Goal: Task Accomplishment & Management: Manage account settings

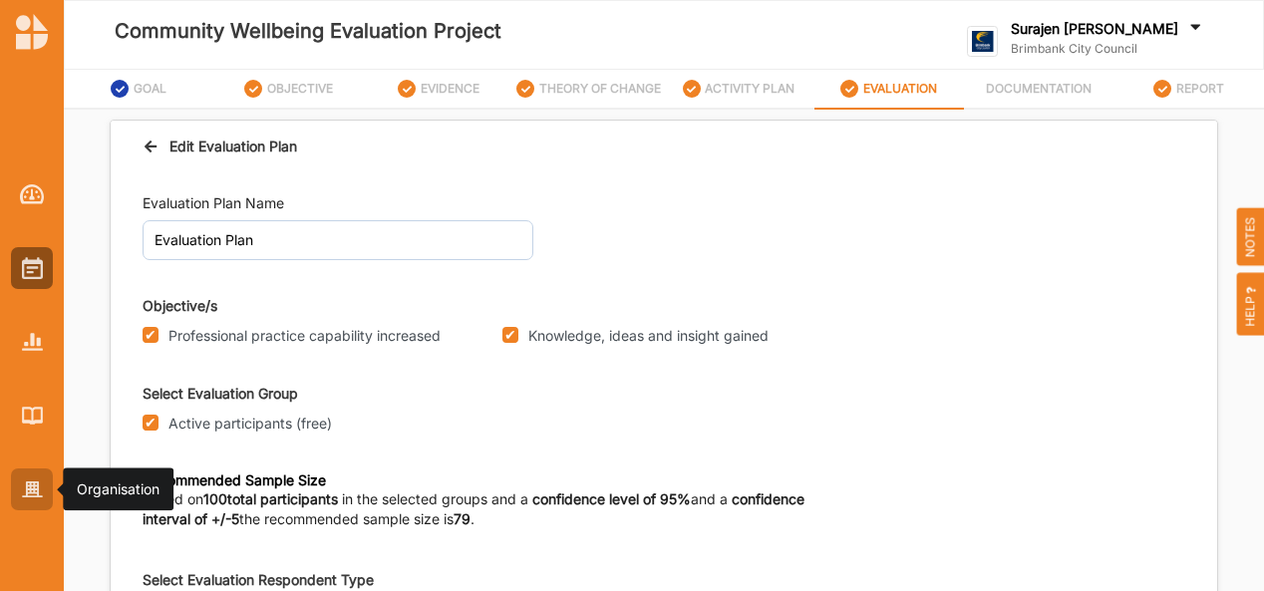
click at [24, 489] on img at bounding box center [32, 489] width 21 height 17
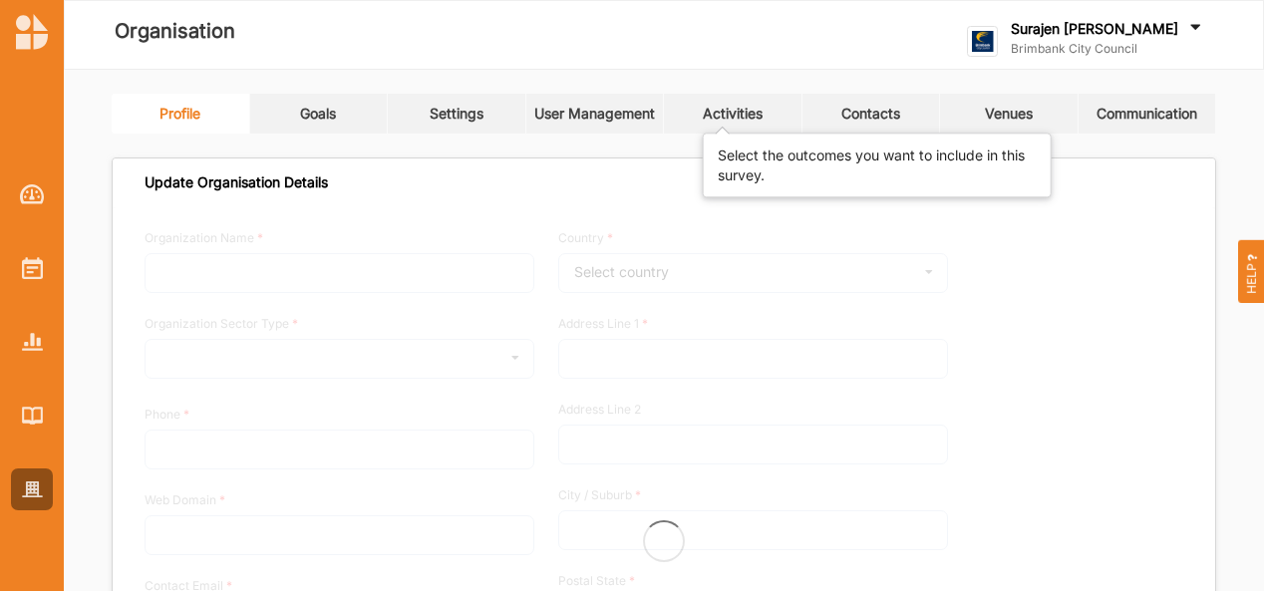
click at [743, 111] on div "Activities" at bounding box center [733, 114] width 60 height 18
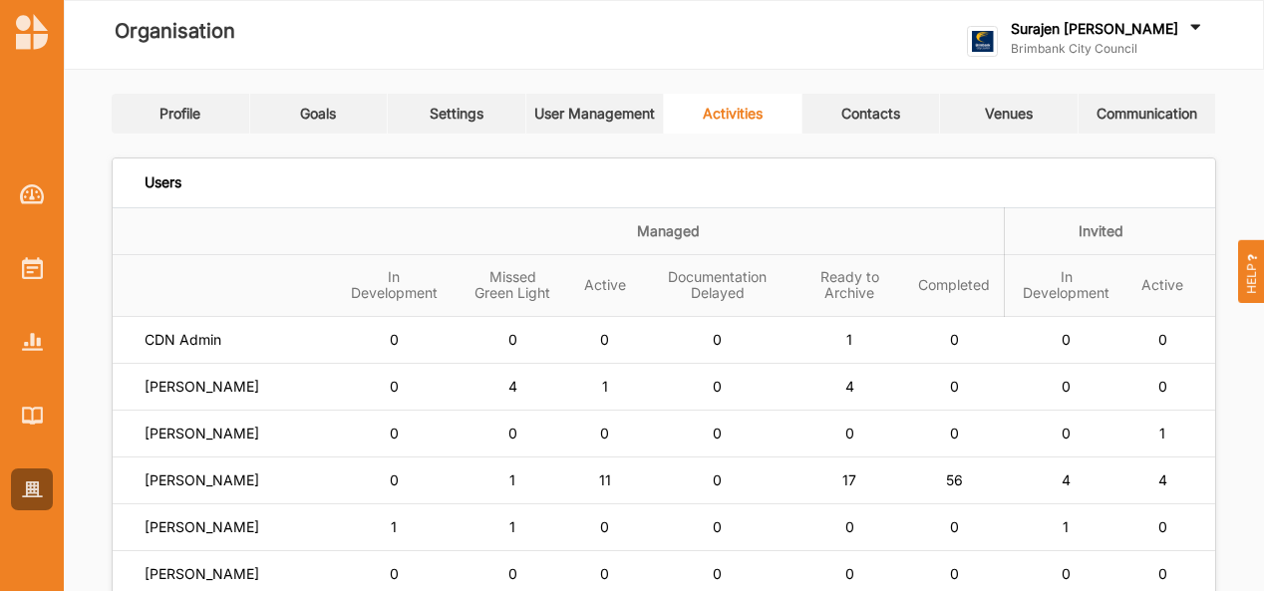
click at [285, 184] on div "Users" at bounding box center [664, 182] width 1102 height 49
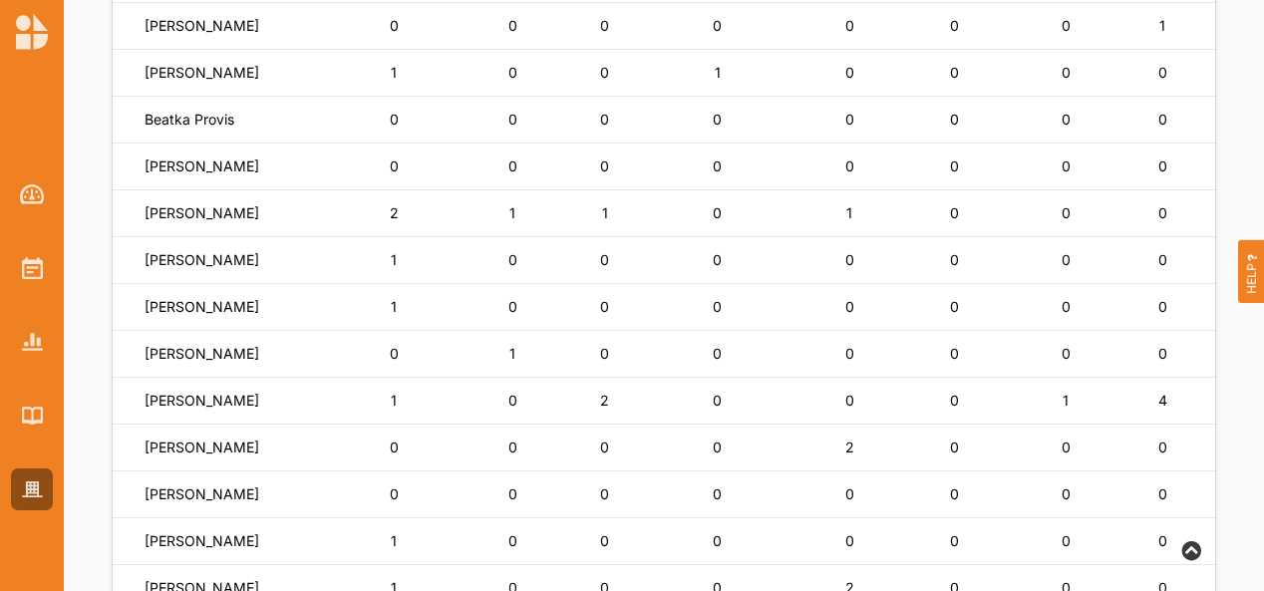
scroll to position [799, 0]
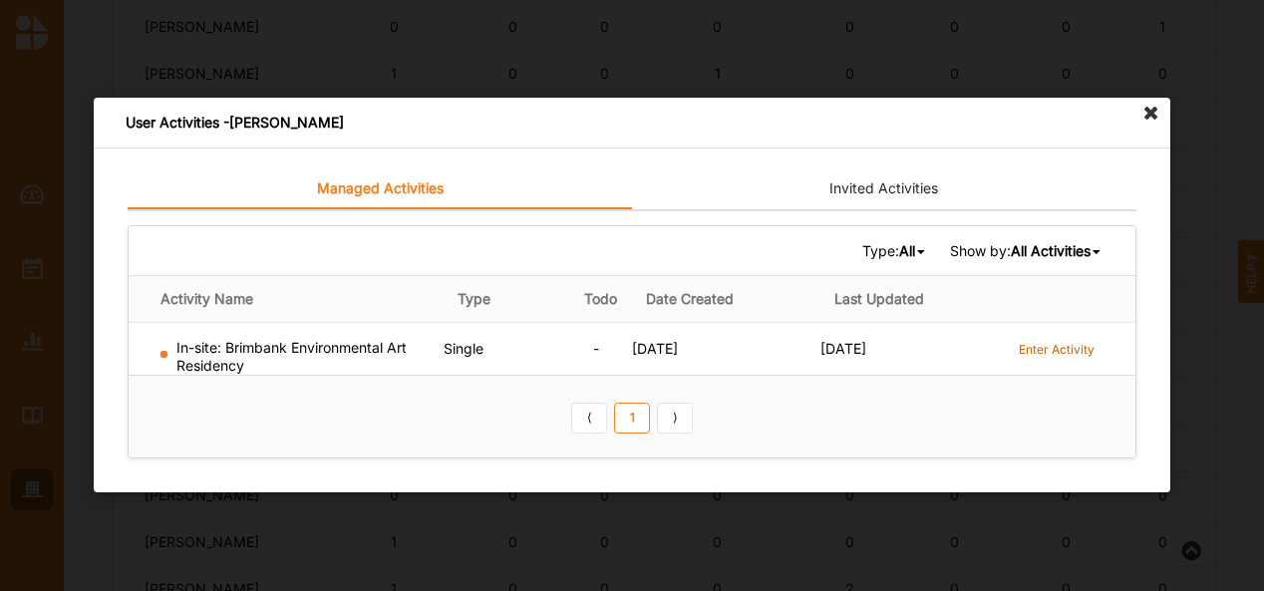
click at [1047, 343] on label "Enter Activity" at bounding box center [1056, 349] width 76 height 17
click at [1150, 122] on icon at bounding box center [1151, 114] width 32 height 32
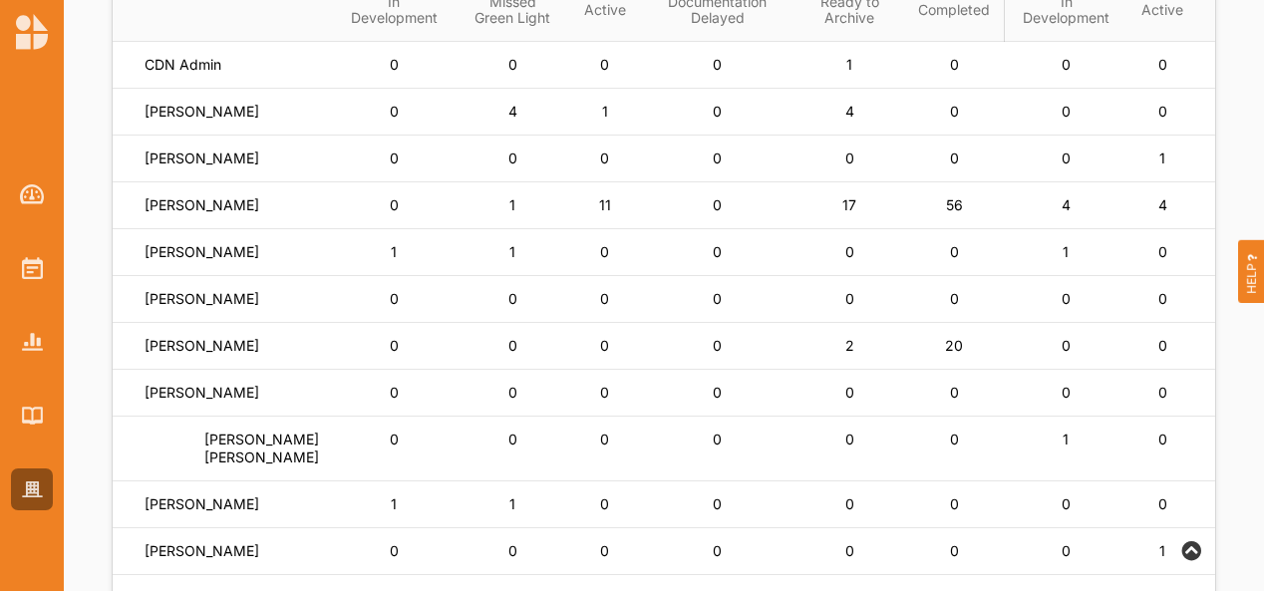
scroll to position [276, 0]
click at [215, 73] on label "Lisa Horsburgh" at bounding box center [182, 64] width 77 height 18
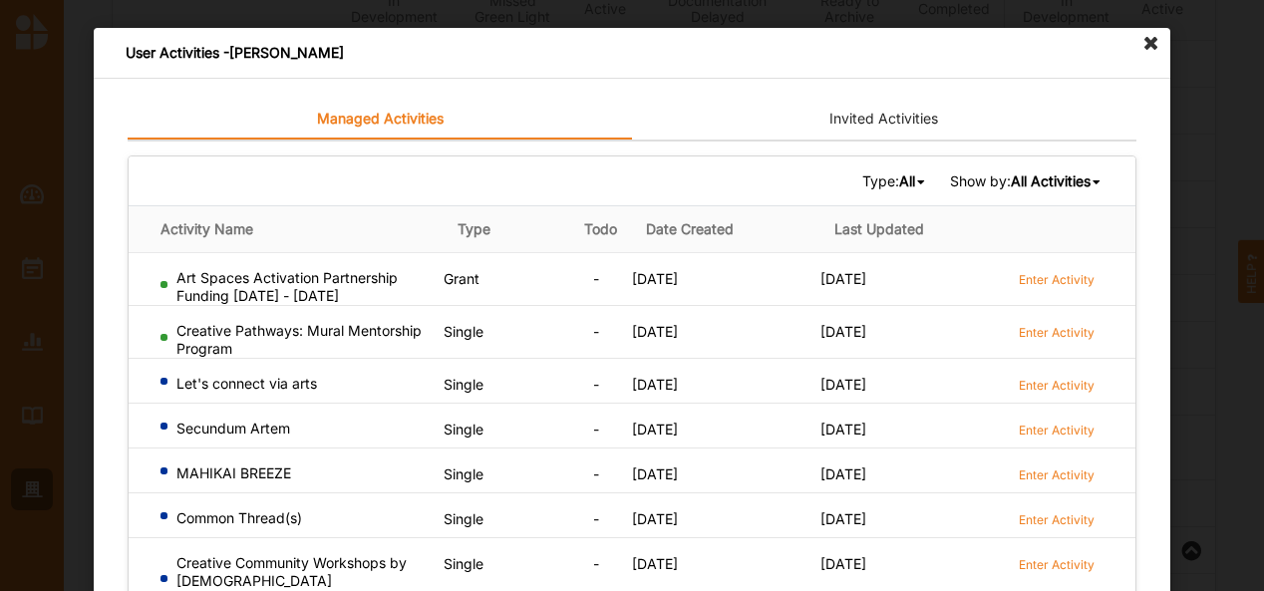
scroll to position [261, 0]
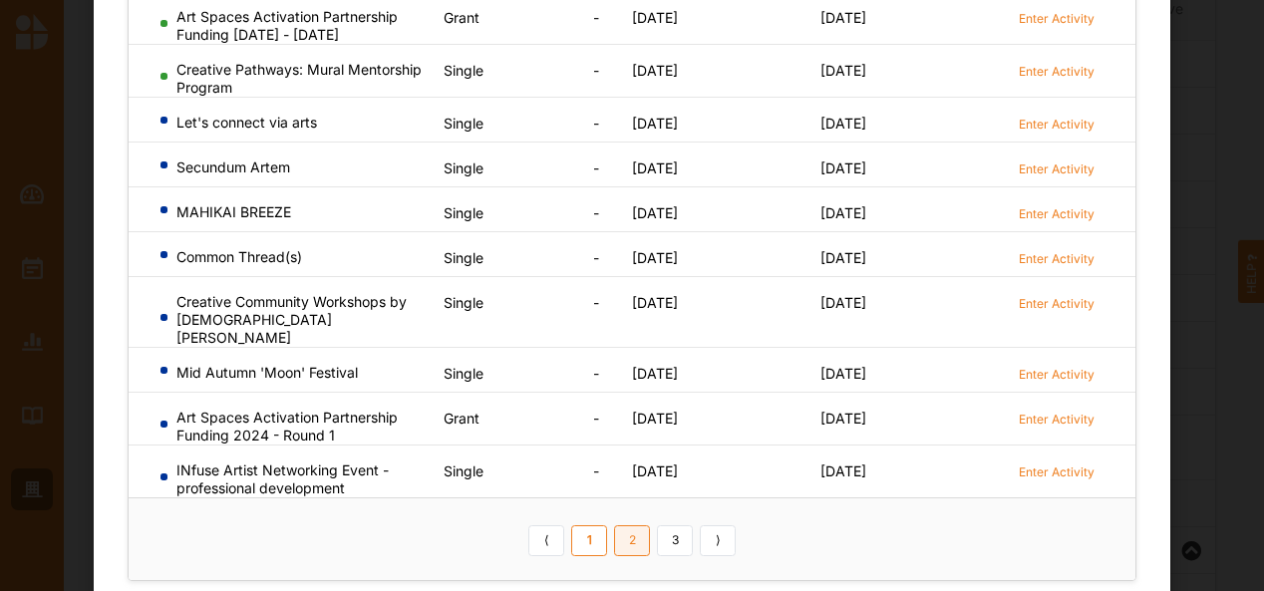
click at [635, 525] on link "2" at bounding box center [632, 541] width 36 height 32
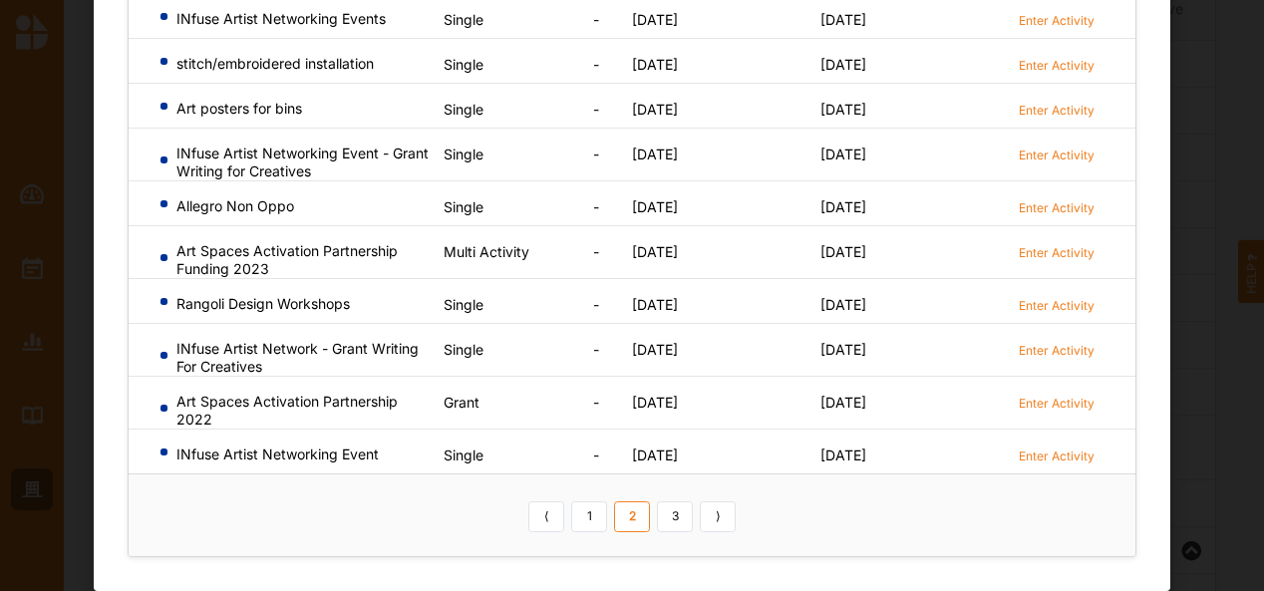
scroll to position [253, 0]
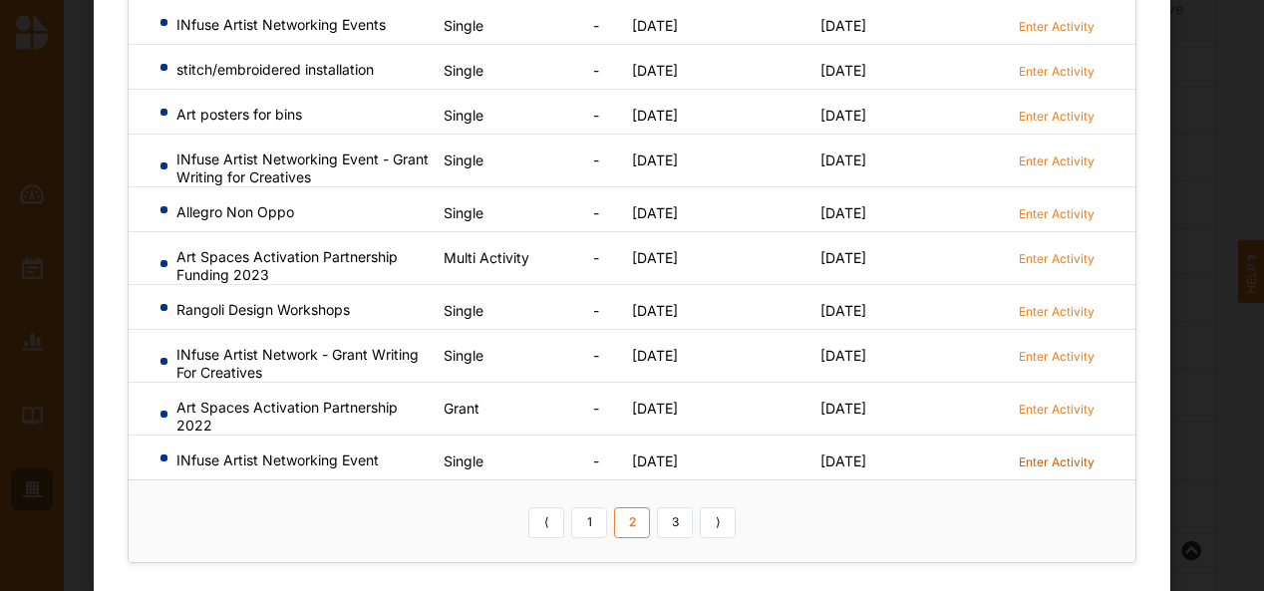
click at [1052, 462] on label "Enter Activity" at bounding box center [1056, 461] width 76 height 17
click at [1039, 401] on label "Enter Activity" at bounding box center [1056, 409] width 76 height 17
click at [682, 528] on link "3" at bounding box center [675, 523] width 36 height 32
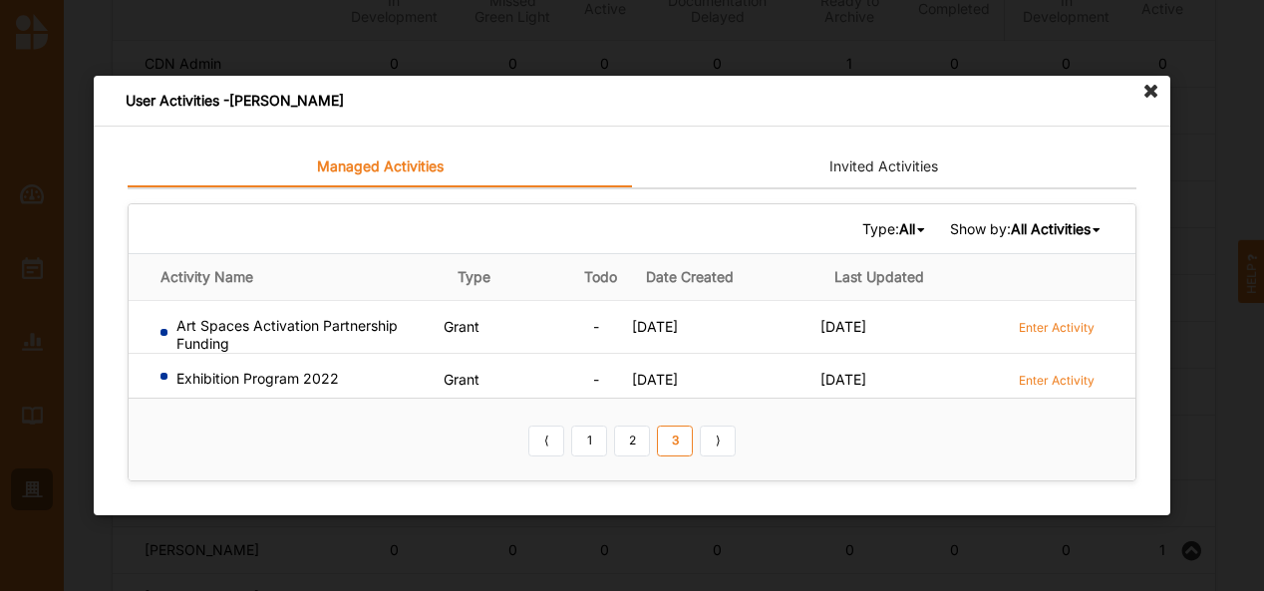
scroll to position [0, 0]
click at [1149, 92] on icon at bounding box center [1151, 92] width 32 height 32
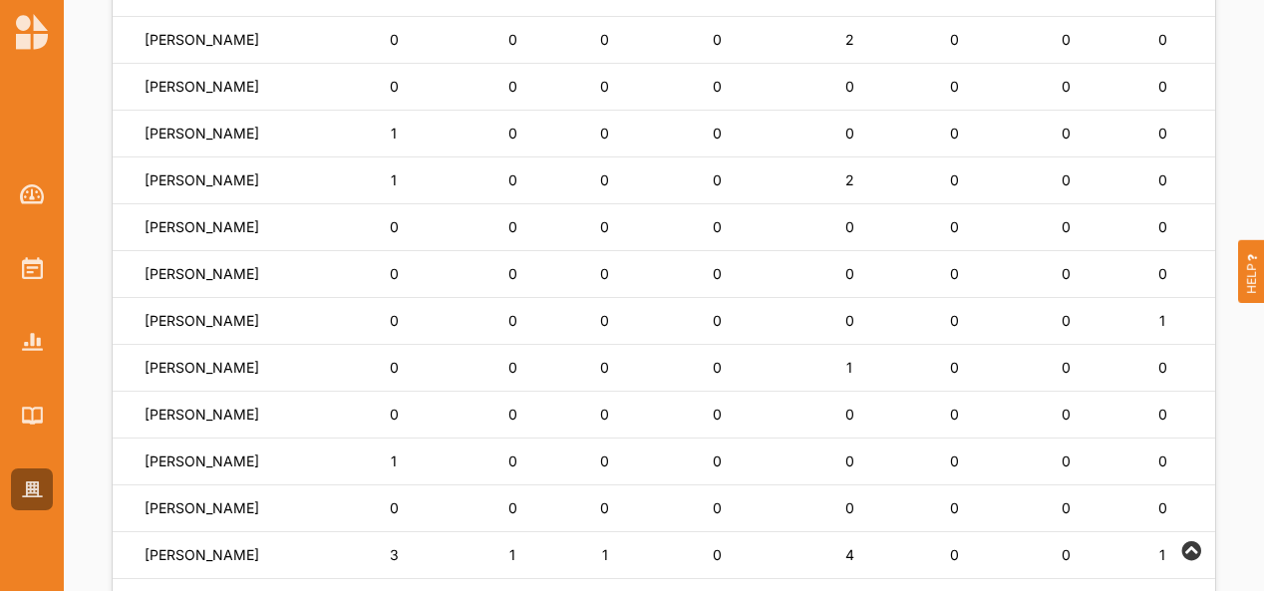
scroll to position [1475, 0]
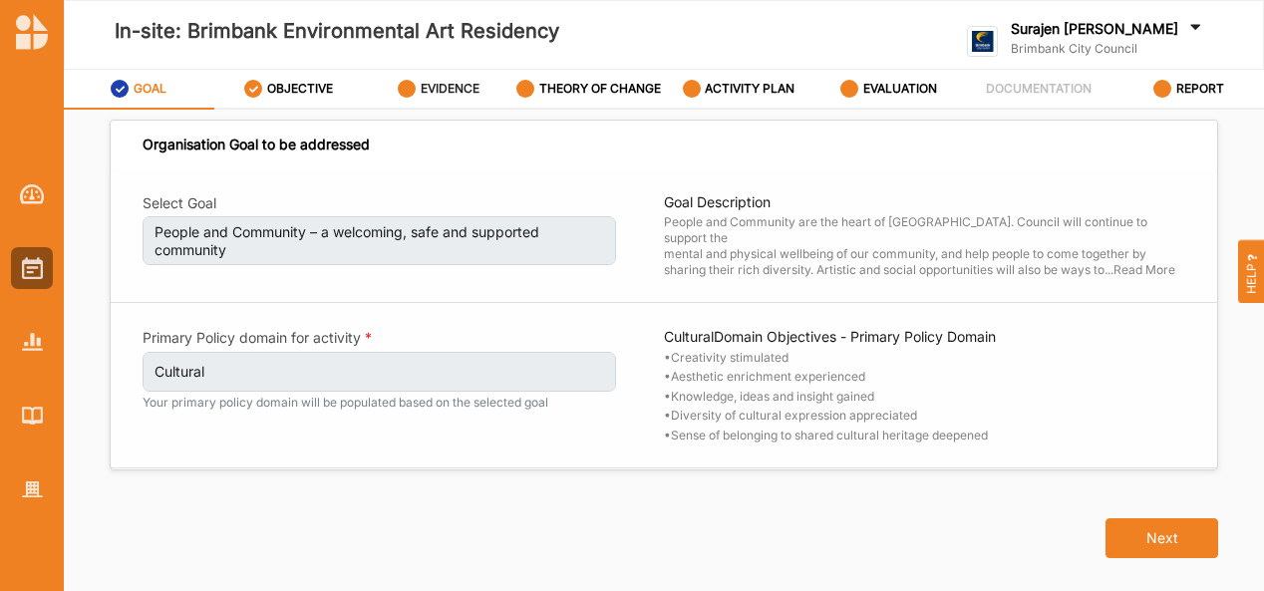
click at [441, 89] on label "EVIDENCE" at bounding box center [450, 89] width 59 height 16
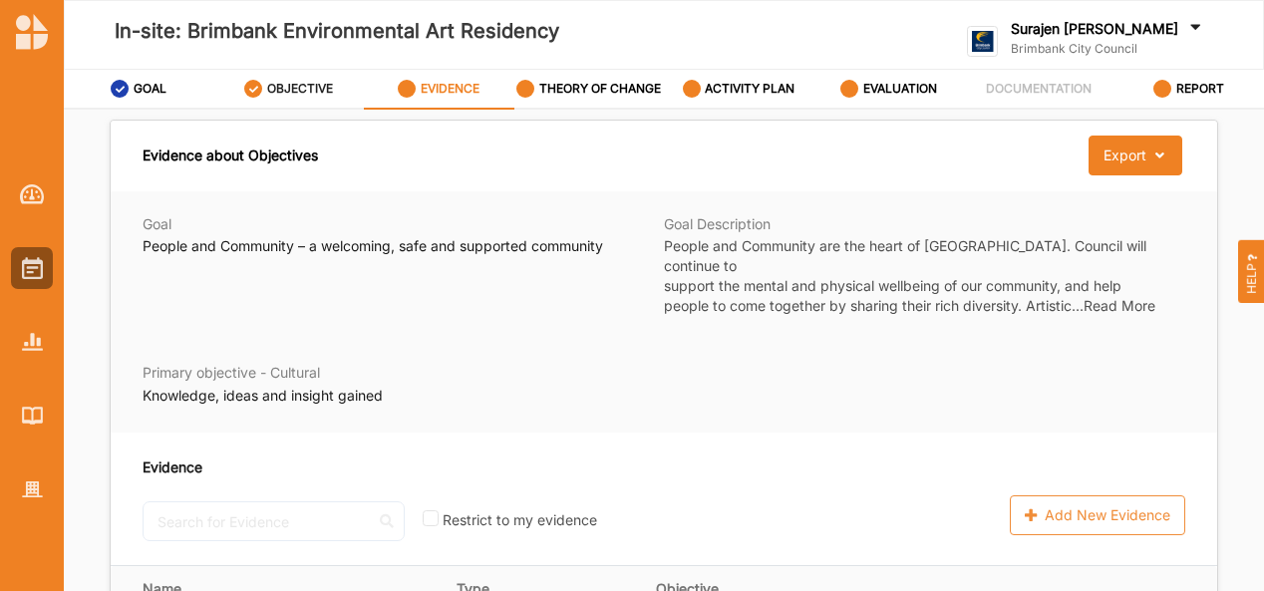
click at [267, 84] on label "OBJECTIVE" at bounding box center [300, 89] width 66 height 16
select select "3"
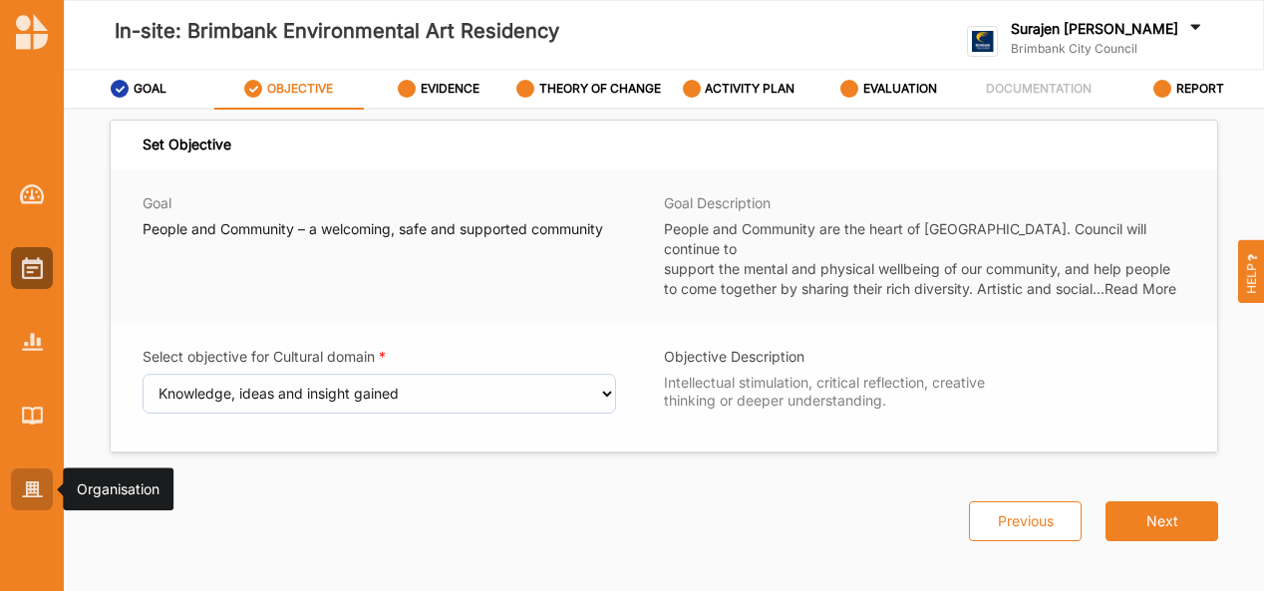
click at [36, 475] on div at bounding box center [32, 489] width 42 height 42
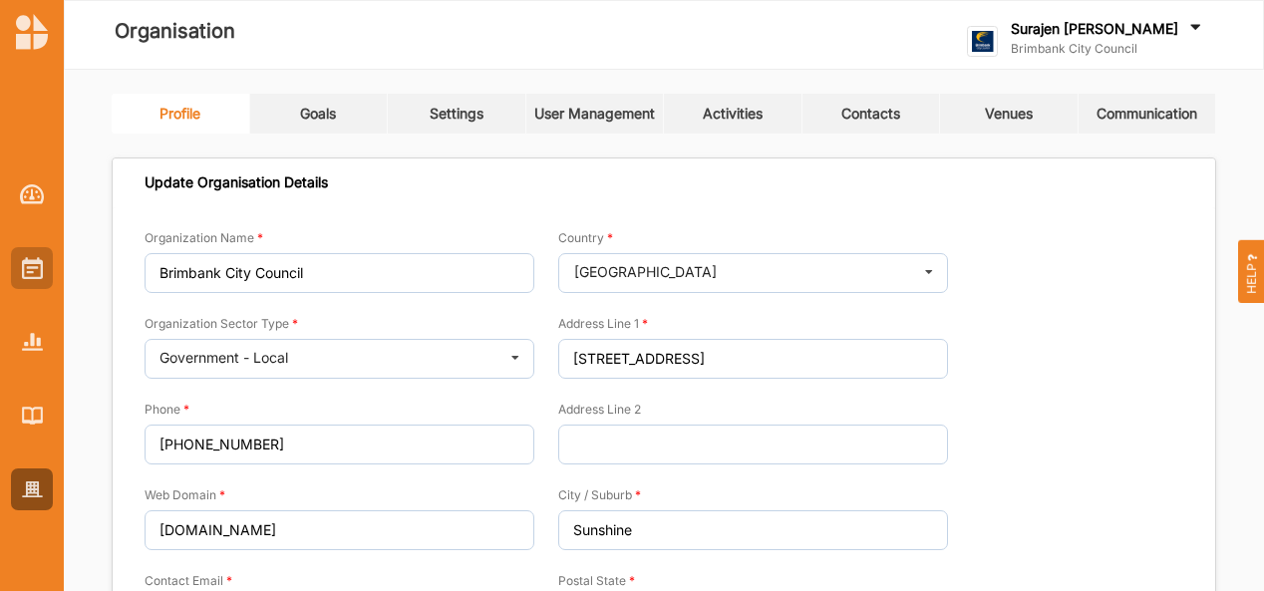
drag, startPoint x: 27, startPoint y: 294, endPoint x: 32, endPoint y: 267, distance: 27.4
click at [32, 267] on div at bounding box center [32, 325] width 64 height 369
click at [32, 267] on img at bounding box center [32, 268] width 21 height 22
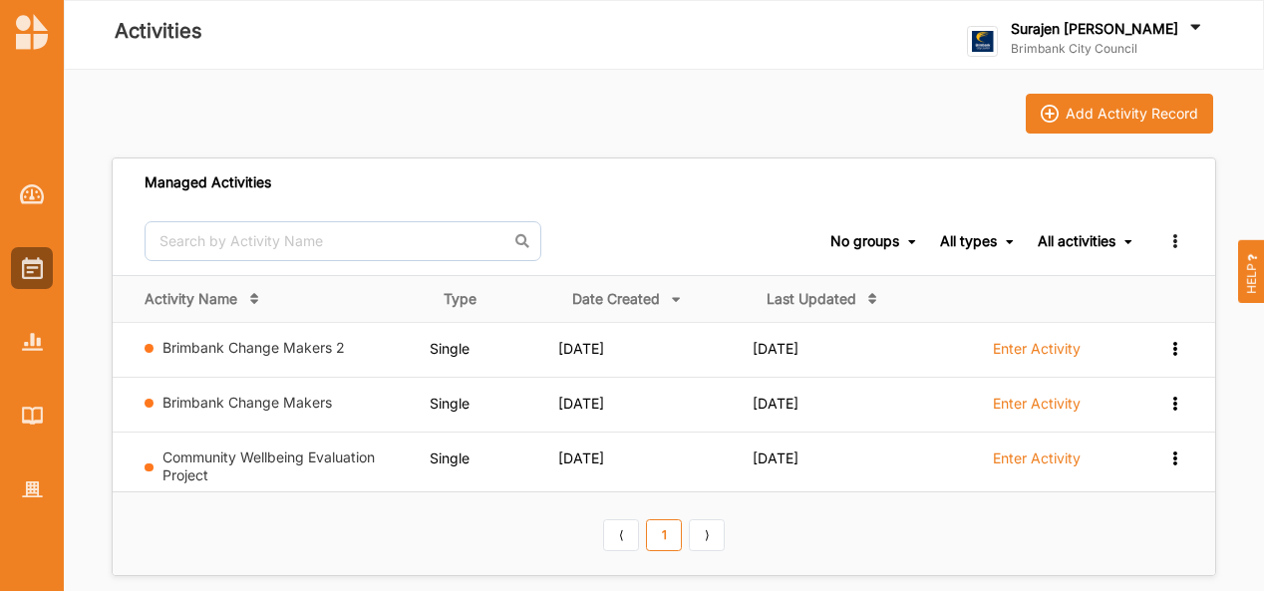
click at [34, 513] on div at bounding box center [32, 295] width 64 height 591
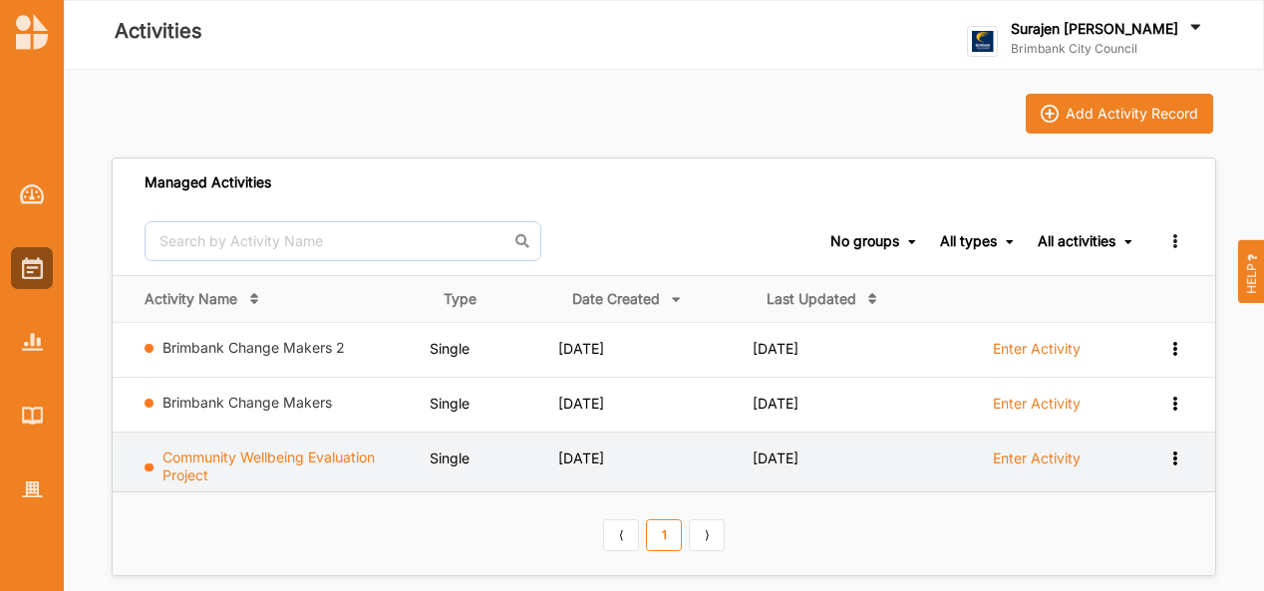
click at [331, 449] on link "Community Wellbeing Evaluation Project" at bounding box center [268, 465] width 212 height 35
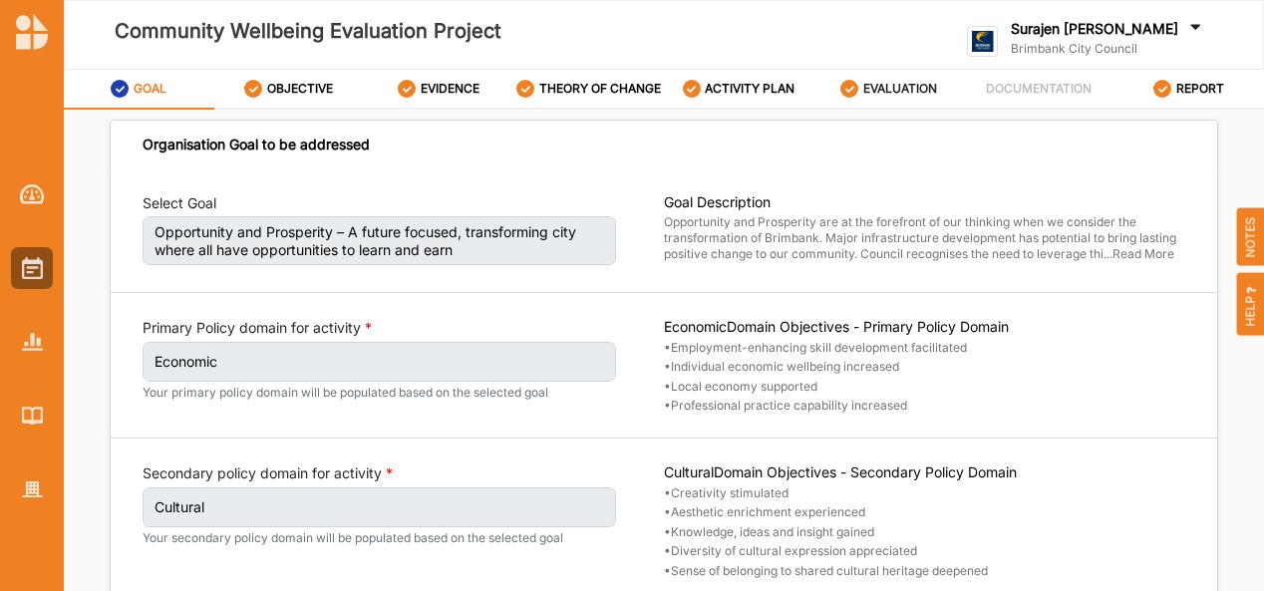
click at [882, 94] on label "EVALUATION" at bounding box center [900, 89] width 74 height 16
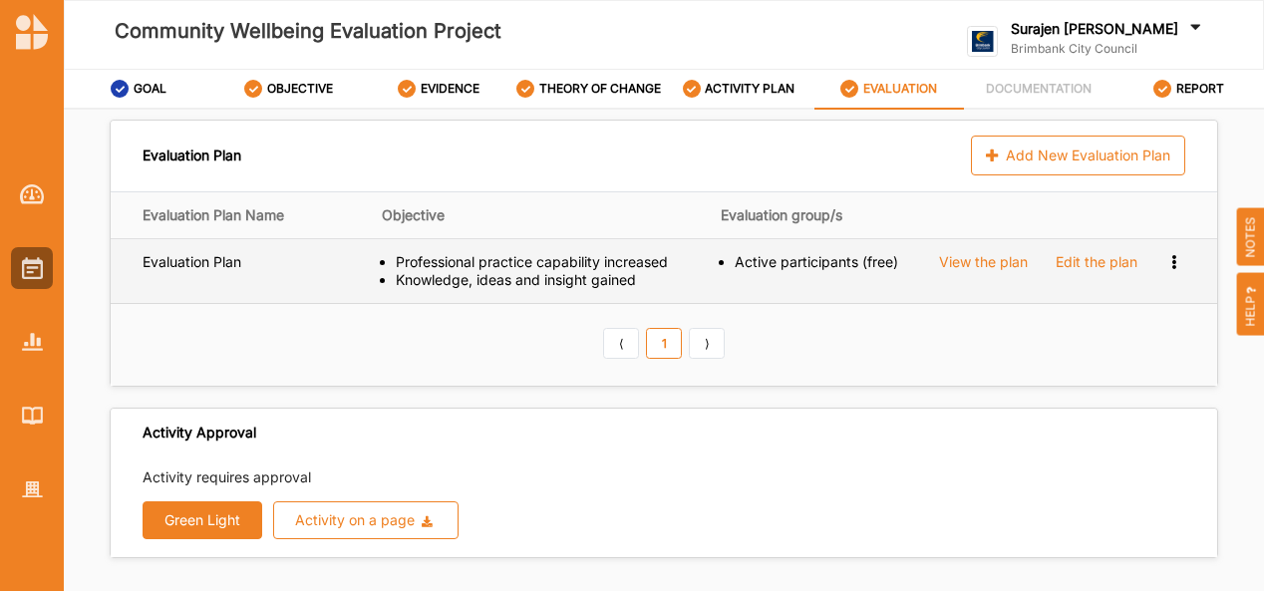
click at [1094, 263] on div "Edit the plan" at bounding box center [1096, 262] width 82 height 18
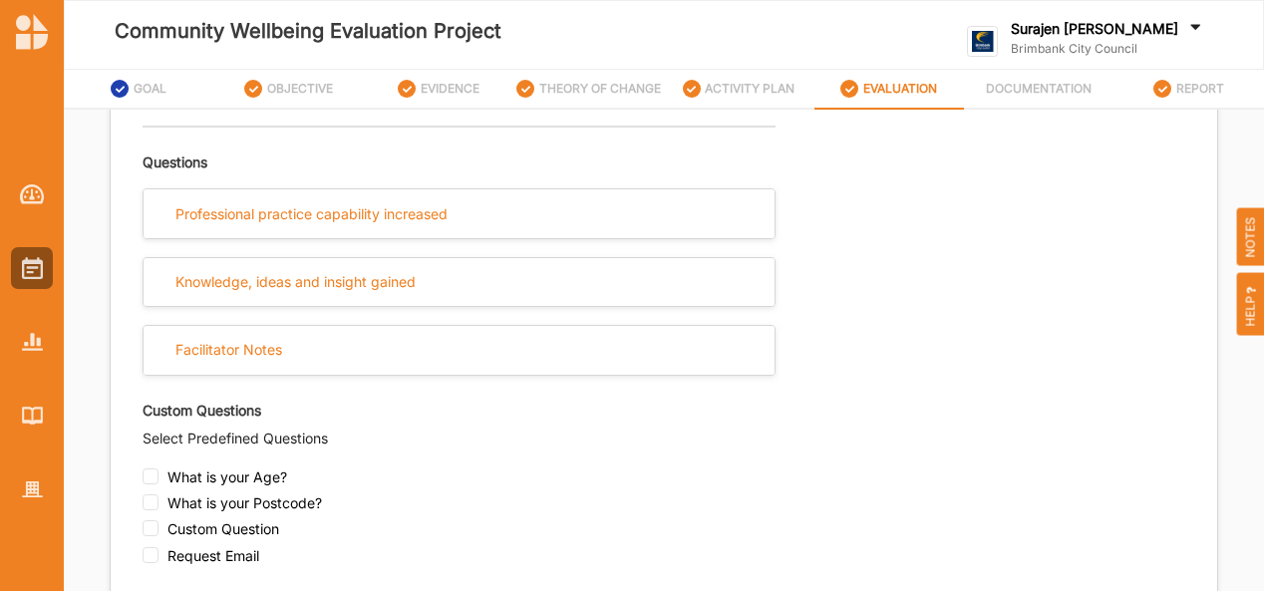
scroll to position [701, 0]
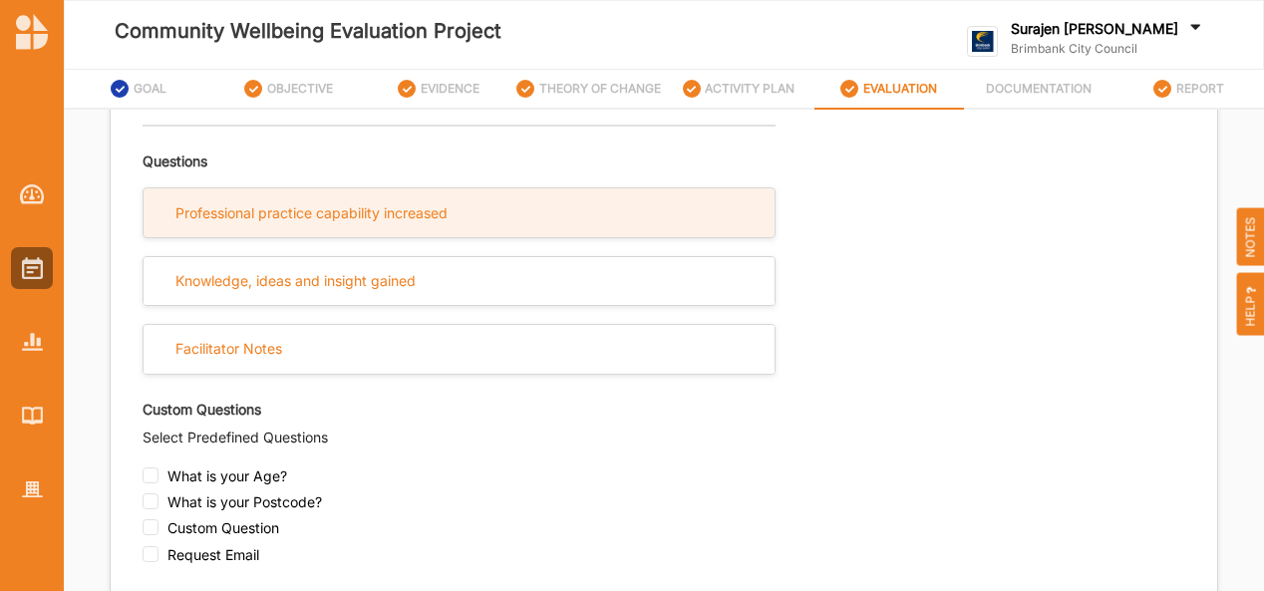
click at [494, 232] on div "Professional practice capability increased" at bounding box center [458, 212] width 631 height 49
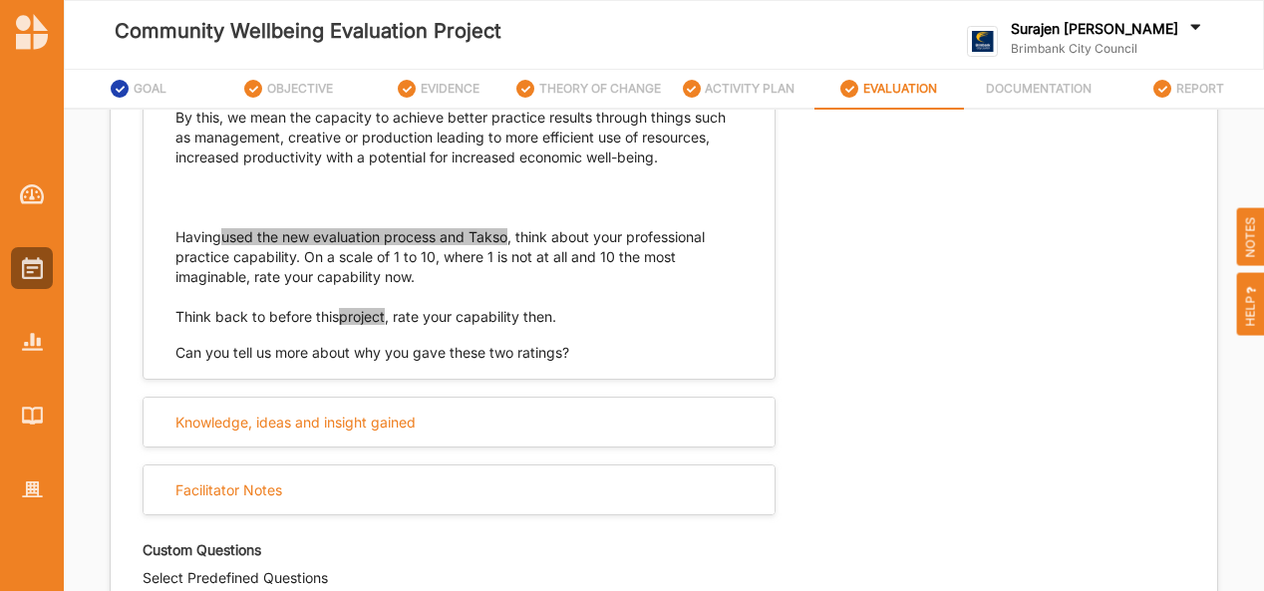
scroll to position [971, 0]
click at [23, 323] on div at bounding box center [32, 342] width 42 height 42
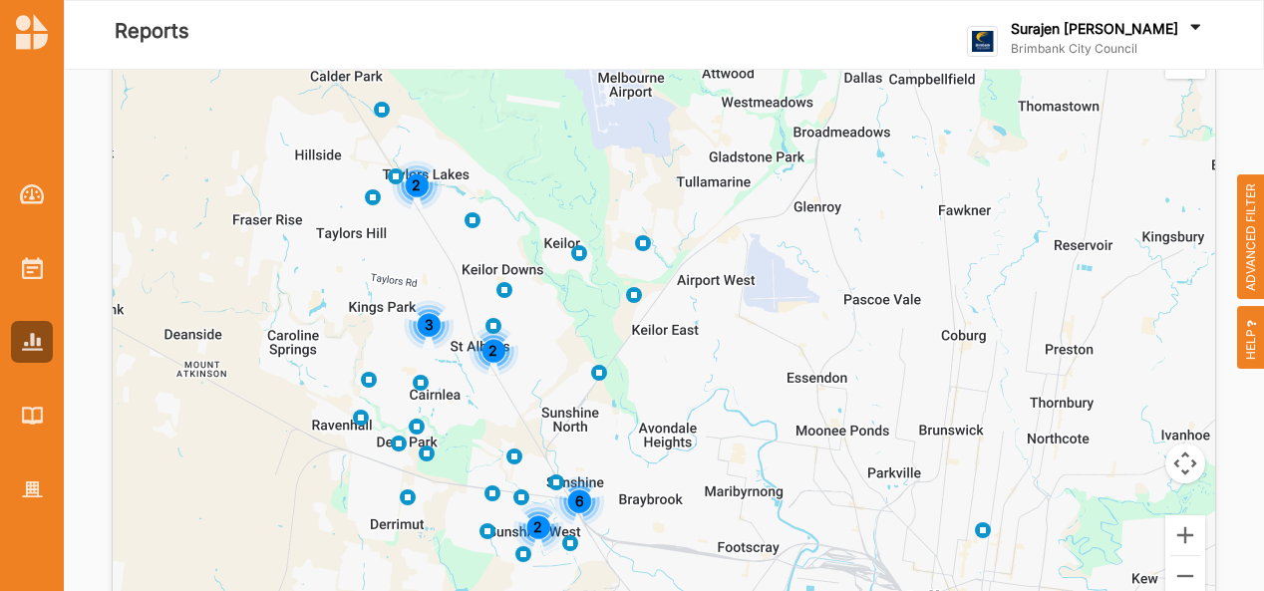
scroll to position [4601, 0]
click at [1248, 229] on span "ADVANCED FILTER" at bounding box center [1251, 237] width 28 height 126
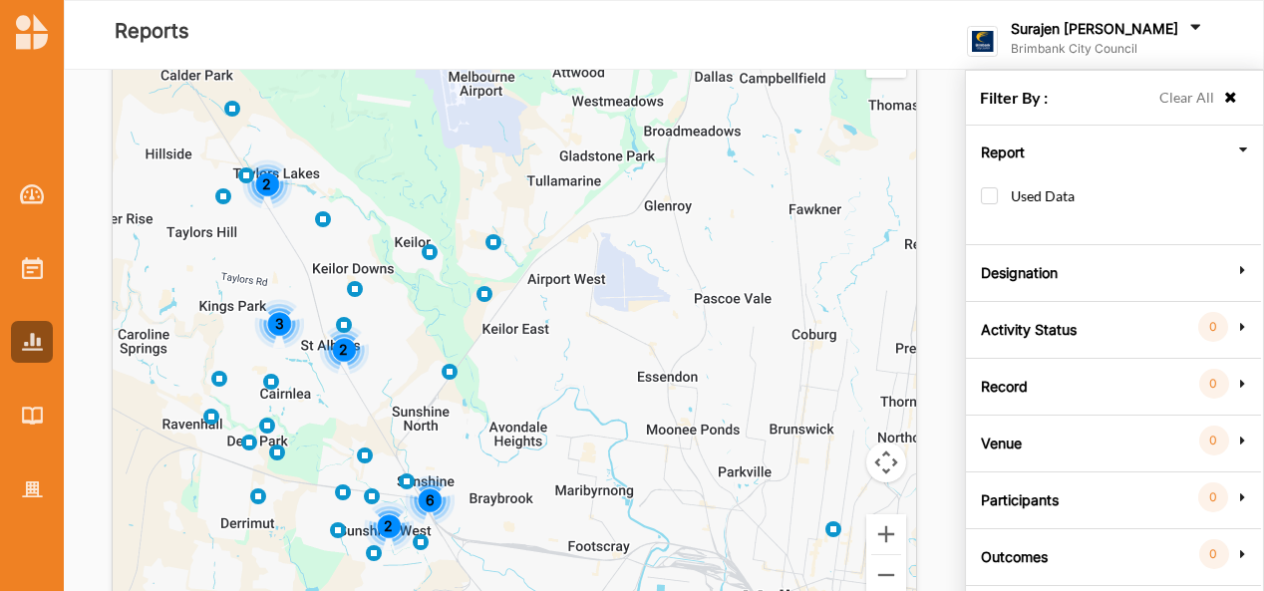
scroll to position [70, 0]
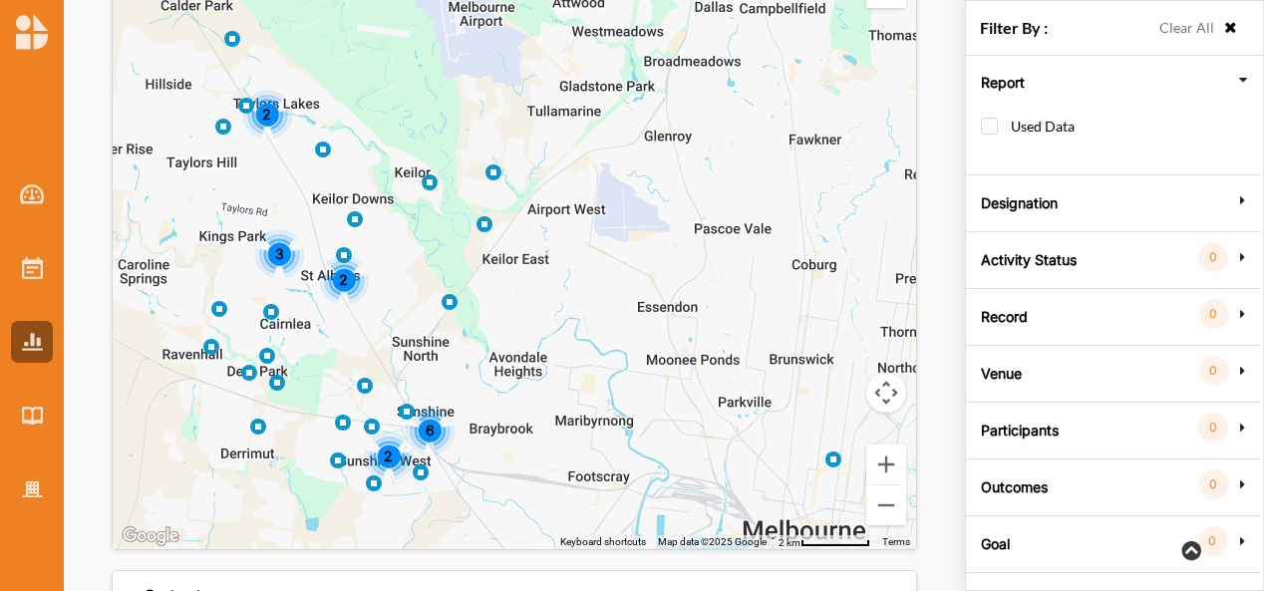
click at [1020, 474] on label "Outcomes" at bounding box center [1014, 484] width 67 height 60
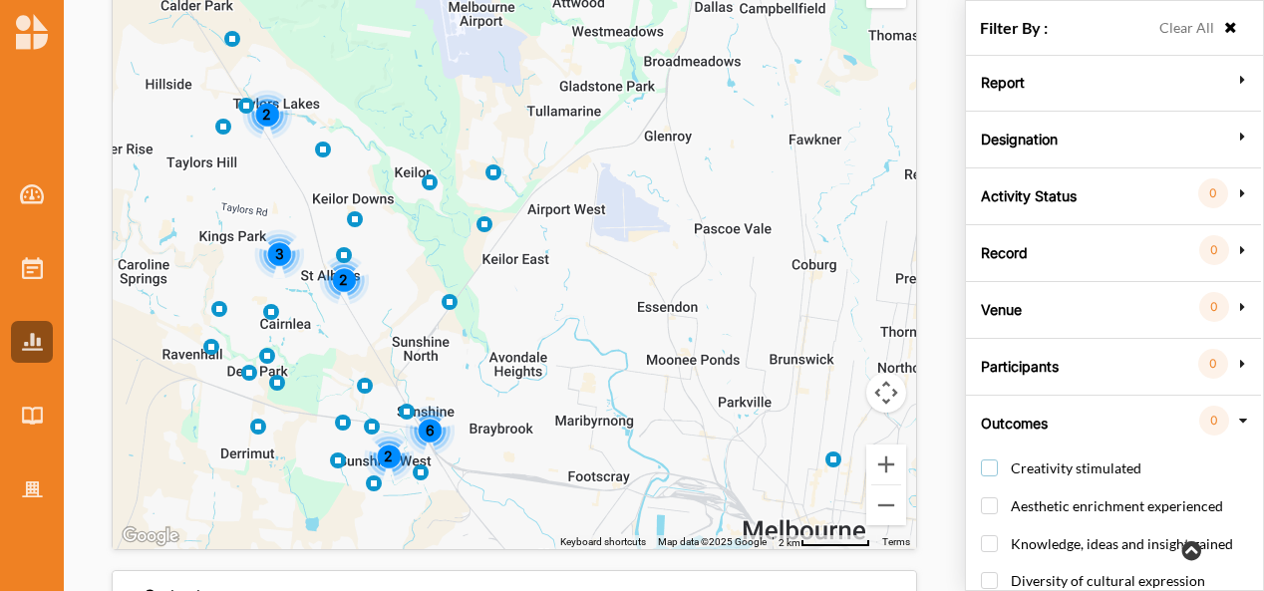
click at [987, 464] on label "Creativity stimulated" at bounding box center [1061, 477] width 160 height 37
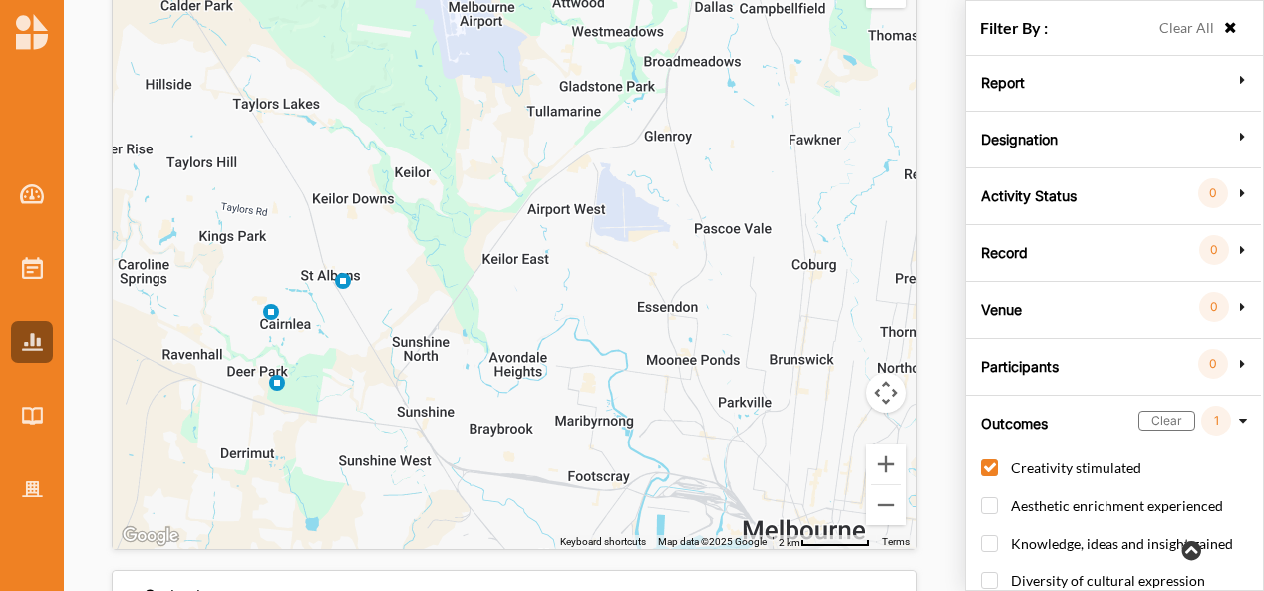
click at [987, 464] on label "Creativity stimulated" at bounding box center [1061, 477] width 160 height 37
checkbox input "false"
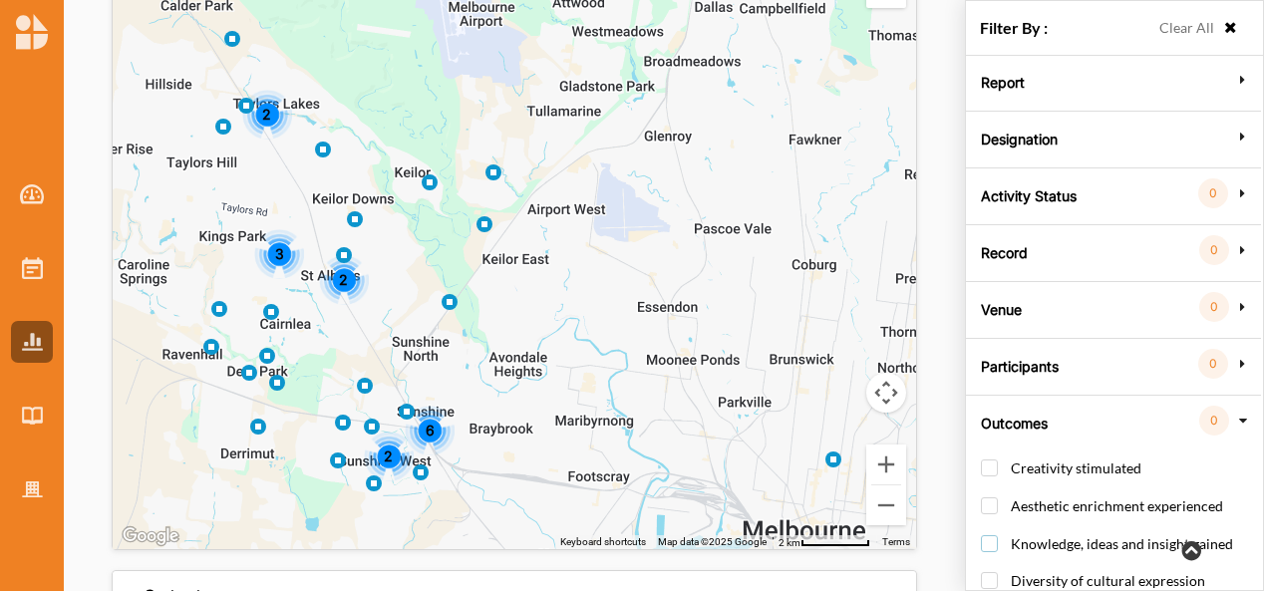
click at [990, 541] on label "Knowledge, ideas and insight gained" at bounding box center [1107, 553] width 252 height 37
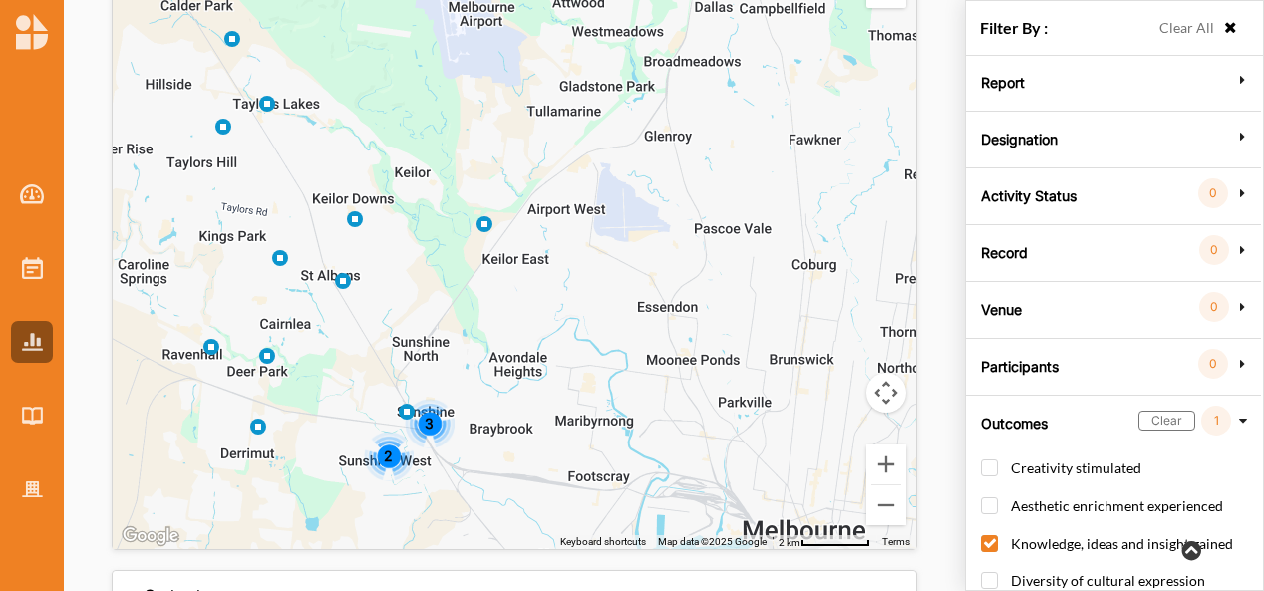
click at [990, 541] on label "Knowledge, ideas and insight gained" at bounding box center [1107, 553] width 252 height 37
checkbox input "false"
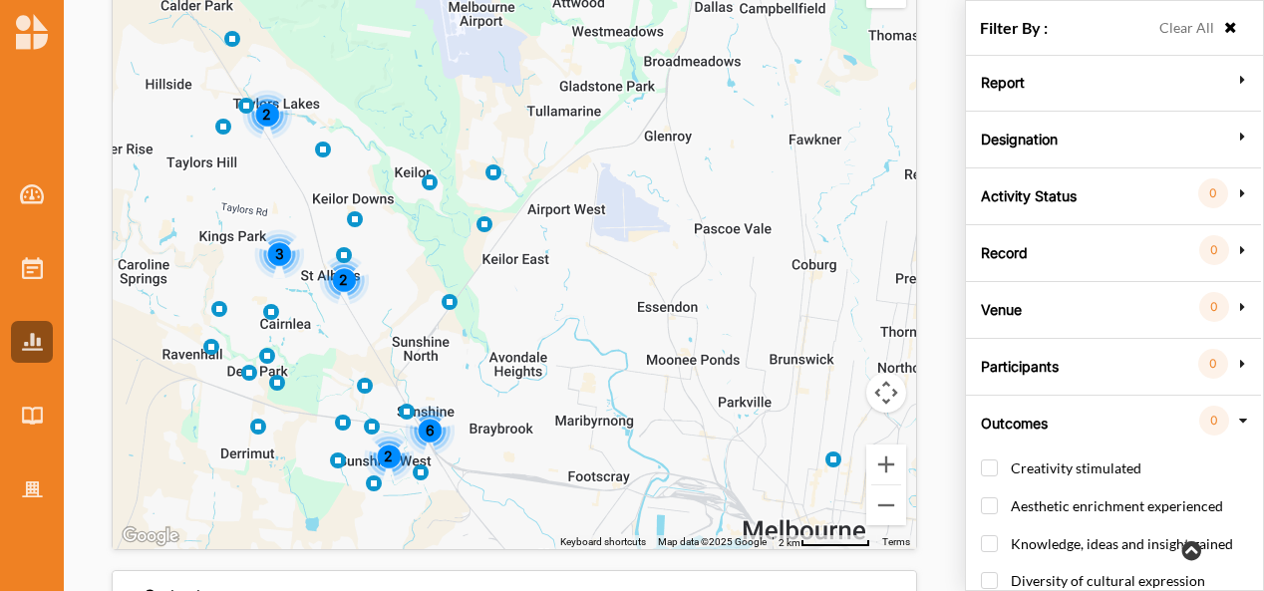
click at [1247, 412] on icon at bounding box center [1243, 421] width 14 height 18
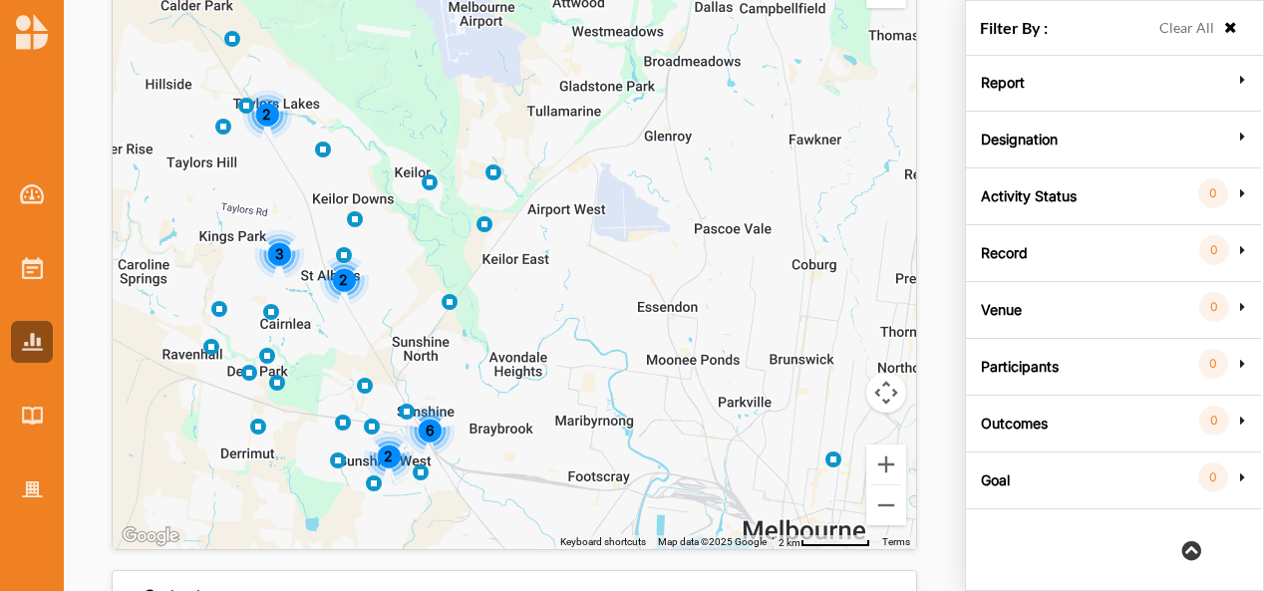
click at [1242, 470] on icon at bounding box center [1243, 477] width 18 height 14
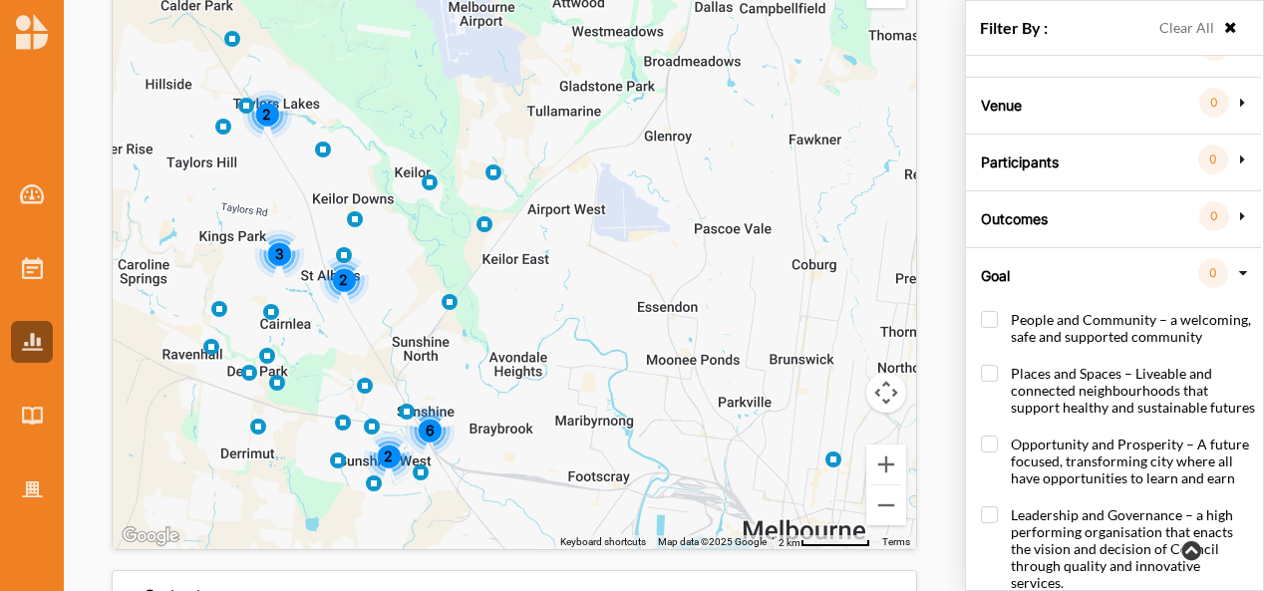
scroll to position [235, 0]
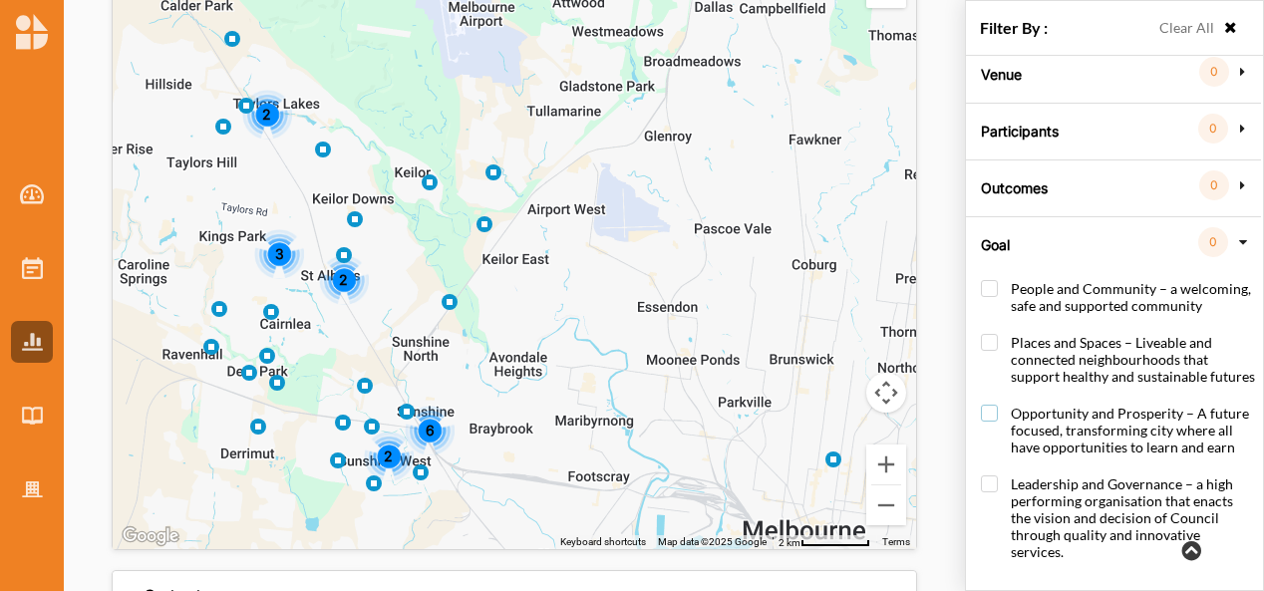
click at [988, 407] on label "Opportunity and Prosperity – A future focused, transforming city where all have…" at bounding box center [1118, 440] width 274 height 71
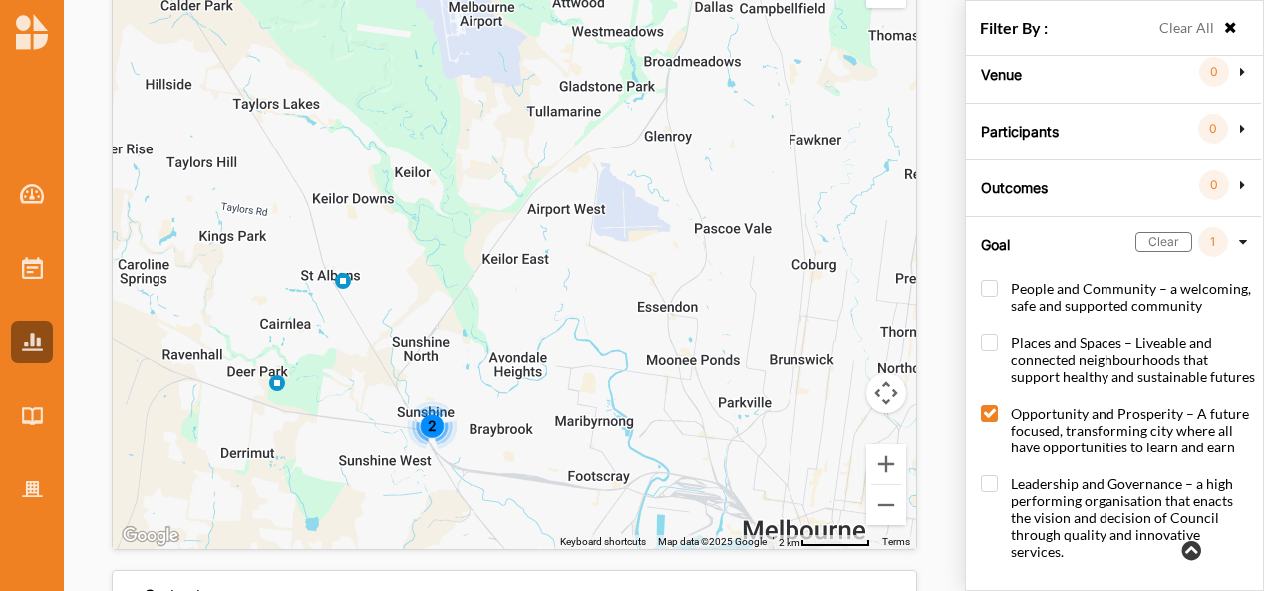
click at [988, 407] on label "Opportunity and Prosperity – A future focused, transforming city where all have…" at bounding box center [1118, 440] width 274 height 71
checkbox input "false"
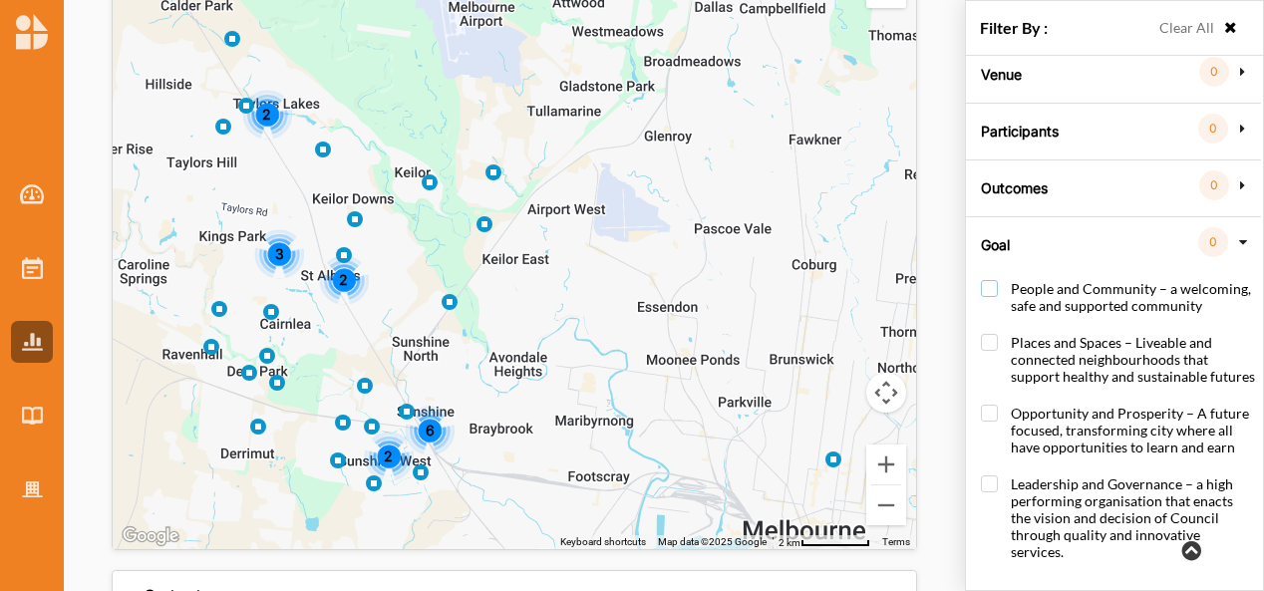
click at [992, 284] on label "People and Community – a welcoming, safe and supported community" at bounding box center [1118, 307] width 274 height 54
checkbox input "false"
click at [1241, 239] on icon at bounding box center [1243, 242] width 14 height 18
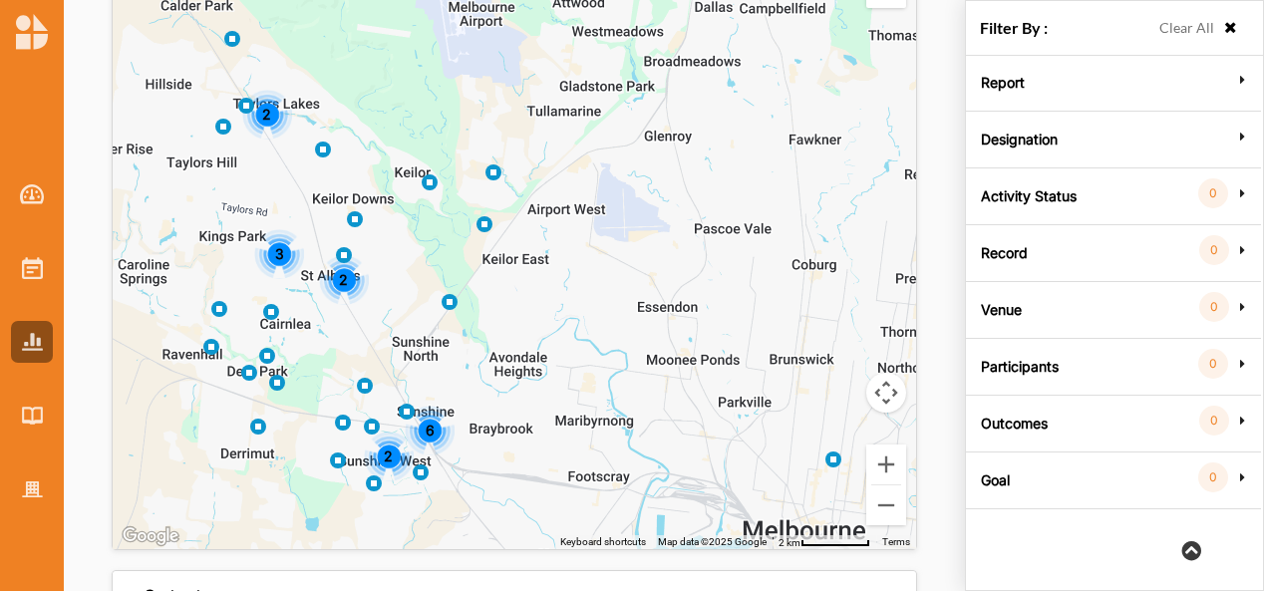
scroll to position [0, 0]
click at [6, 260] on div at bounding box center [32, 325] width 64 height 369
click at [20, 266] on div at bounding box center [32, 268] width 42 height 42
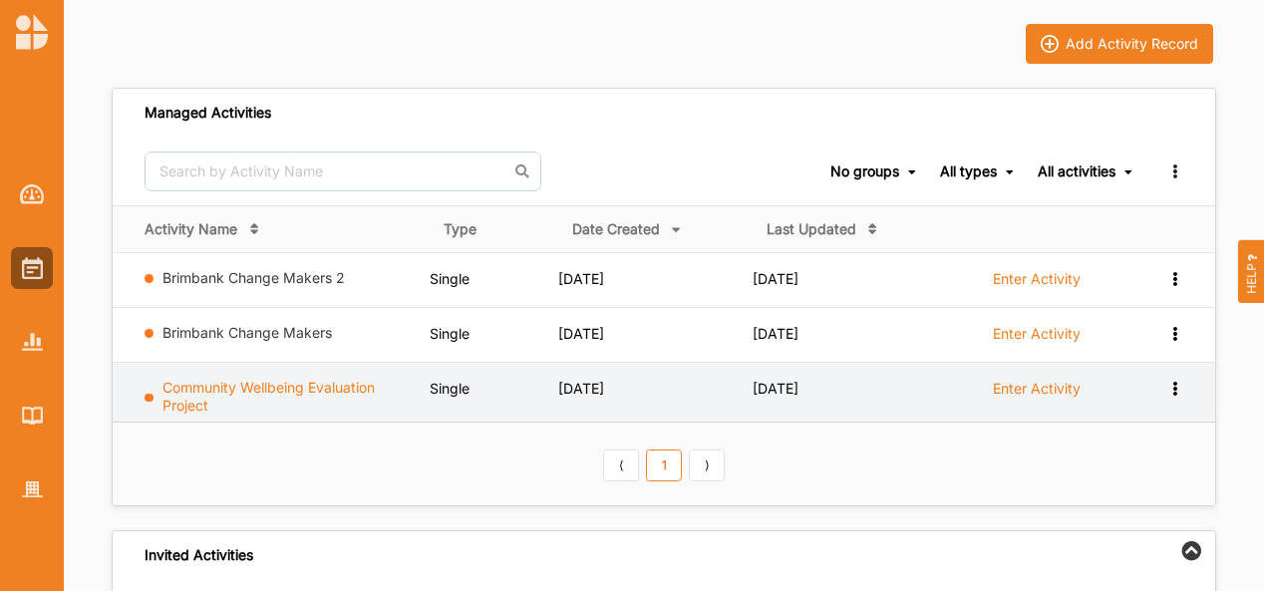
click at [317, 382] on link "Community Wellbeing Evaluation Project" at bounding box center [268, 396] width 212 height 35
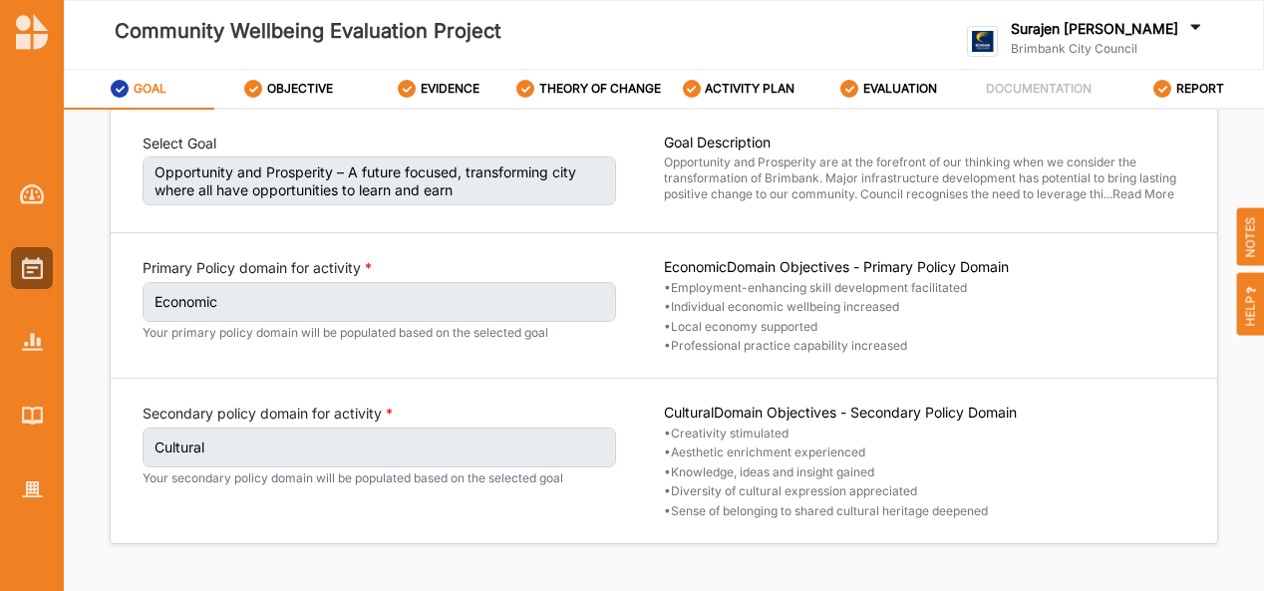
scroll to position [62, 0]
click at [293, 87] on label "OBJECTIVE" at bounding box center [300, 89] width 66 height 16
select select "30"
select select "3"
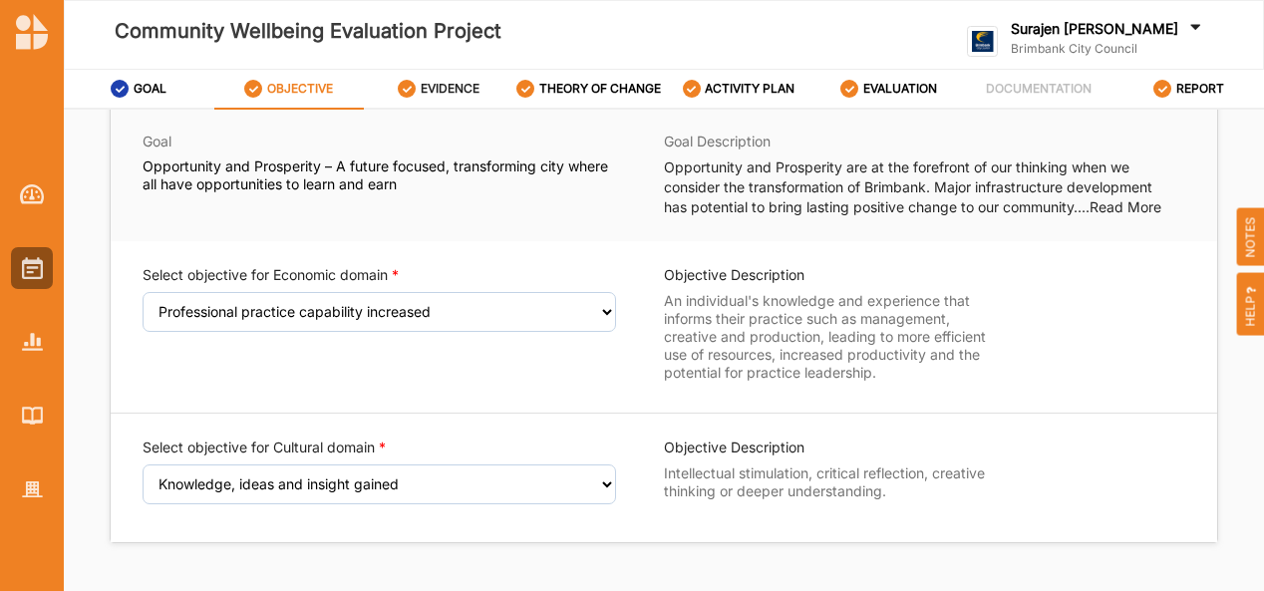
click at [444, 91] on label "EVIDENCE" at bounding box center [450, 89] width 59 height 16
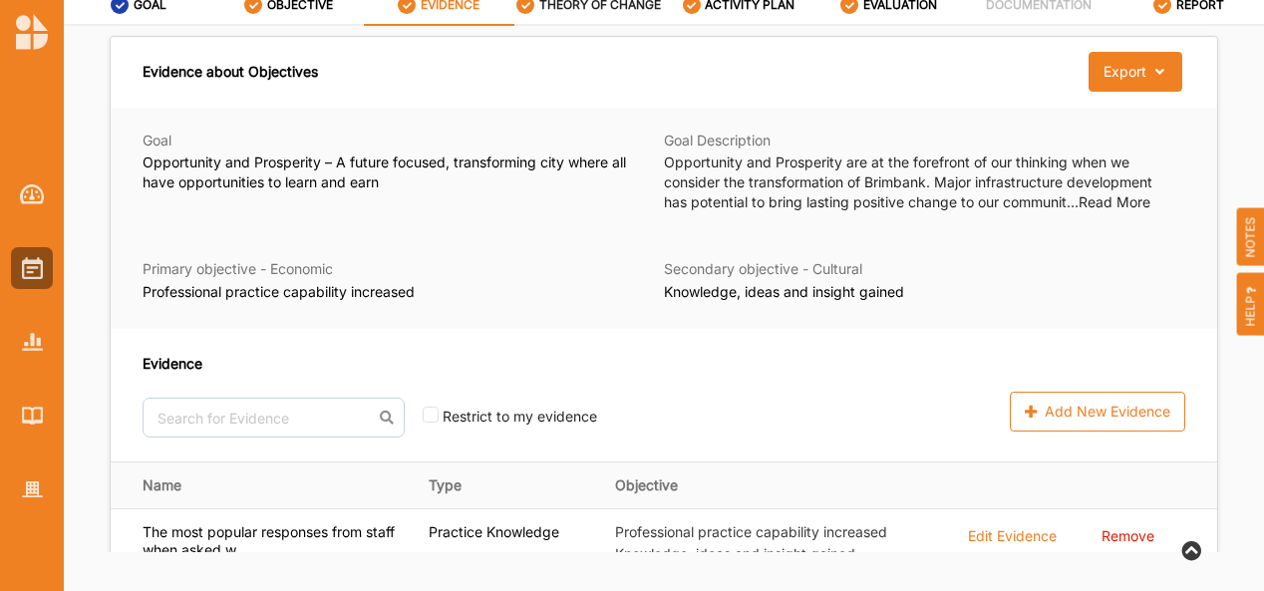
click at [586, 13] on div "THEORY OF CHANGE" at bounding box center [588, 5] width 144 height 36
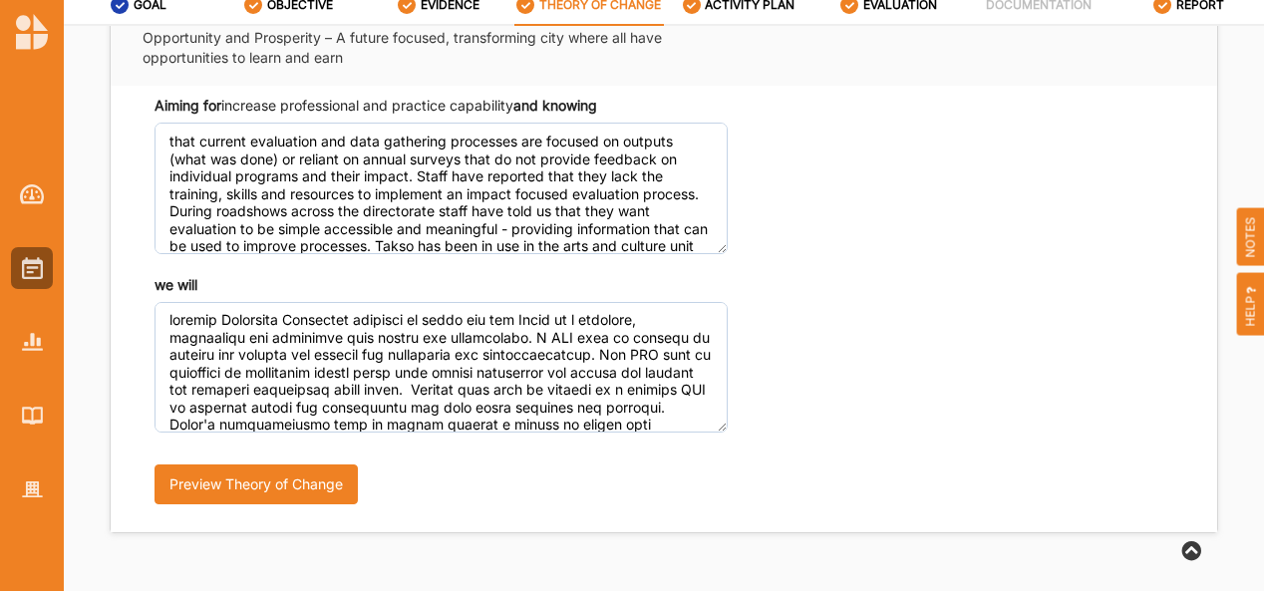
scroll to position [37, 0]
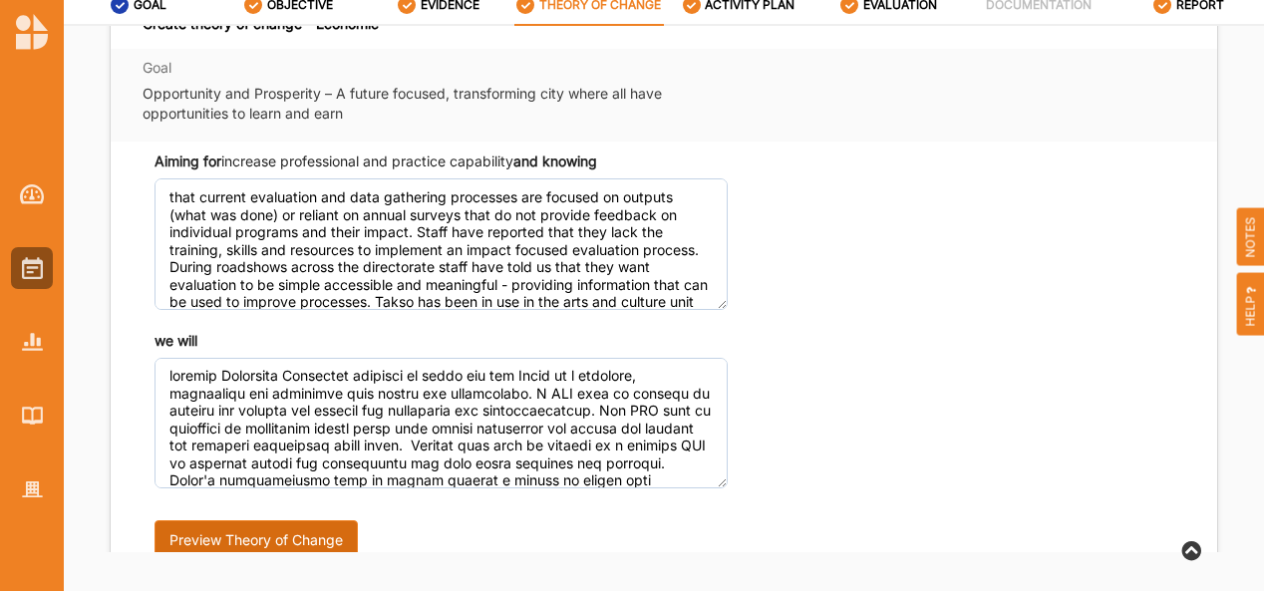
click at [277, 535] on button "Preview Theory of Change" at bounding box center [255, 540] width 203 height 40
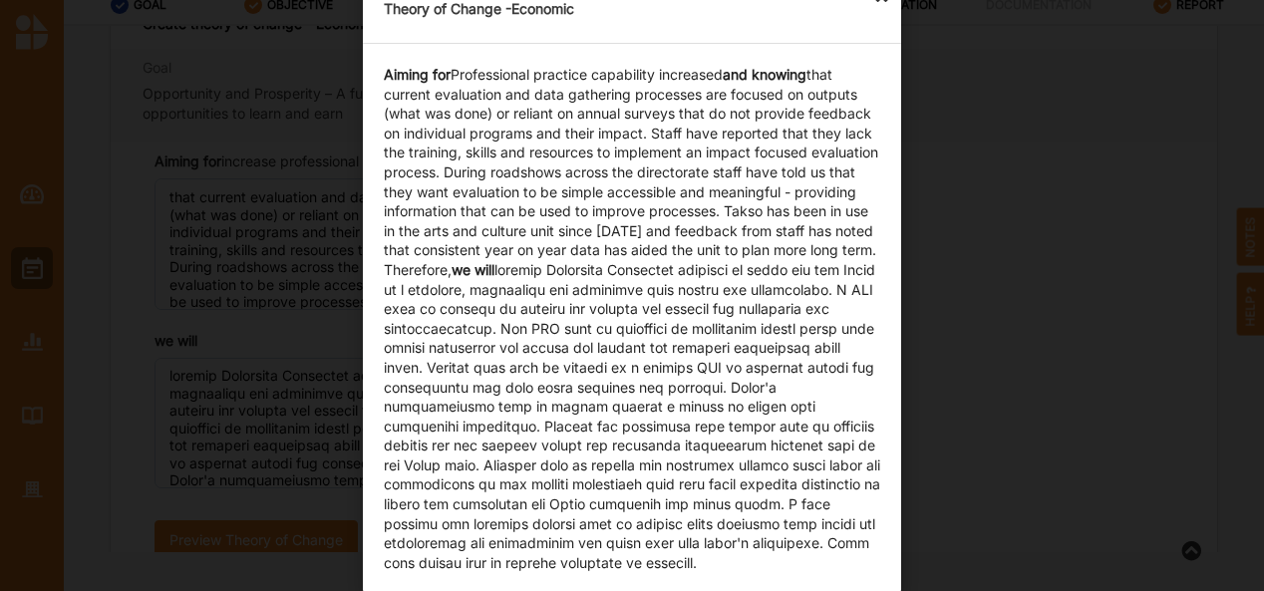
scroll to position [0, 0]
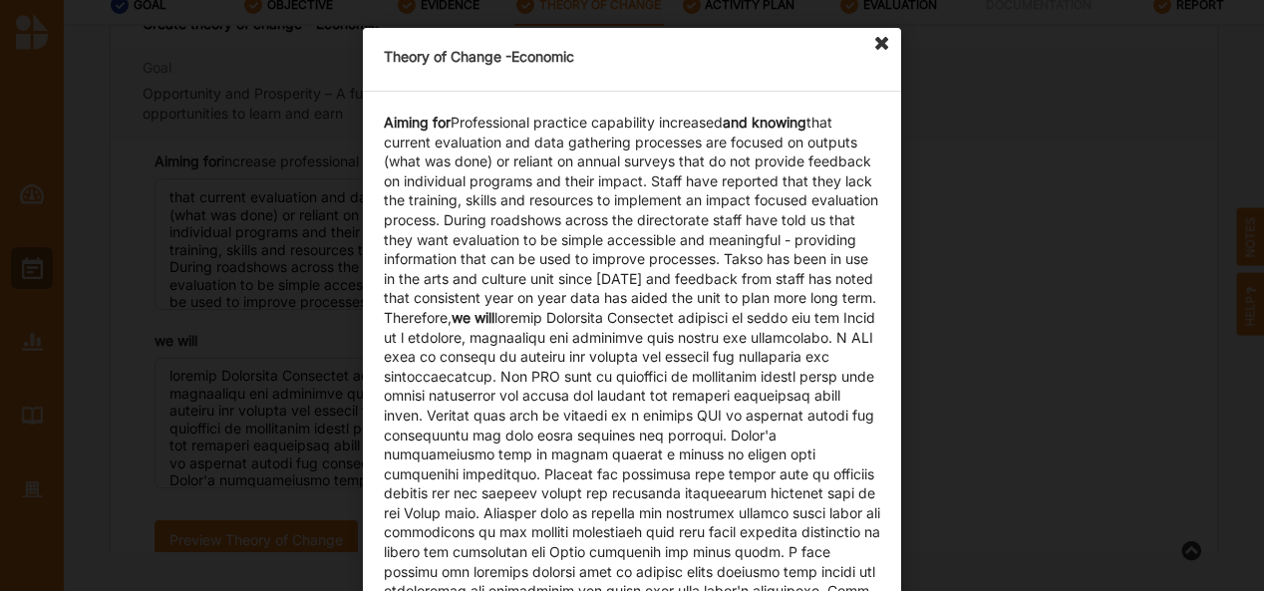
click at [873, 50] on icon at bounding box center [882, 44] width 32 height 32
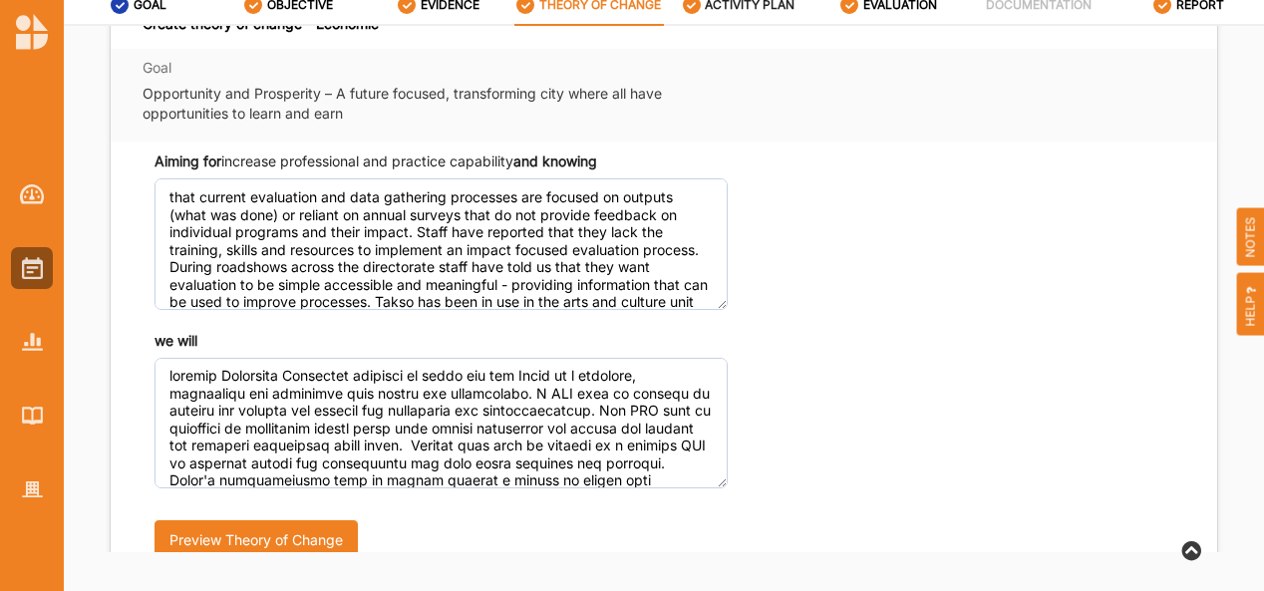
click at [776, 10] on label "ACTIVITY PLAN" at bounding box center [750, 5] width 90 height 16
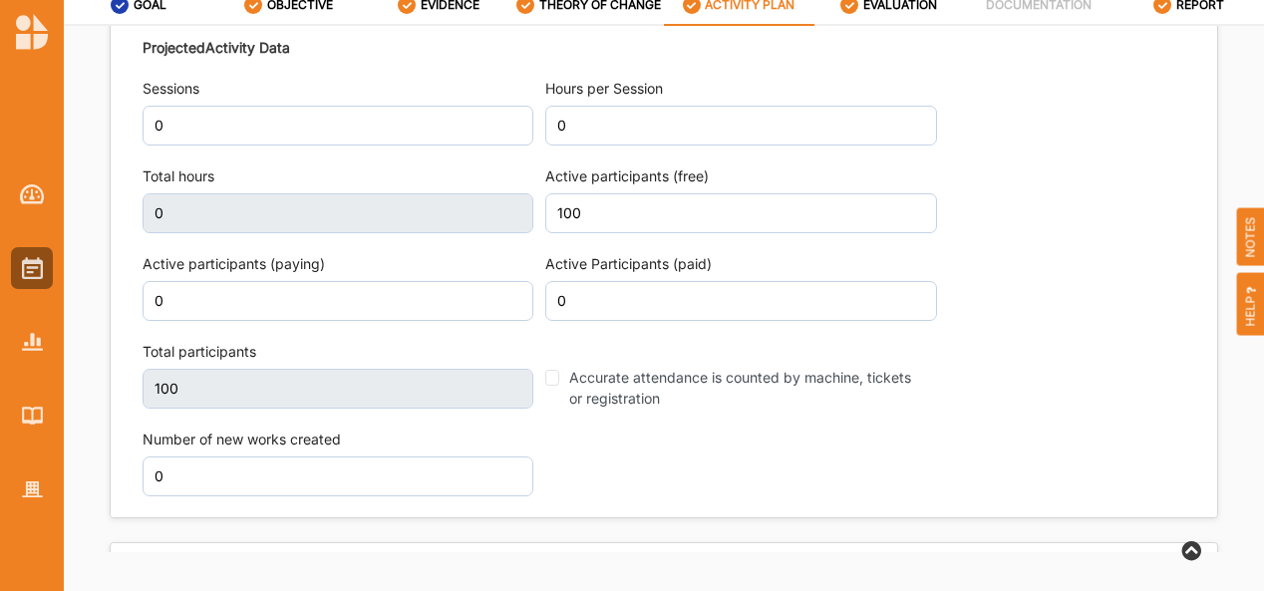
scroll to position [2668, 0]
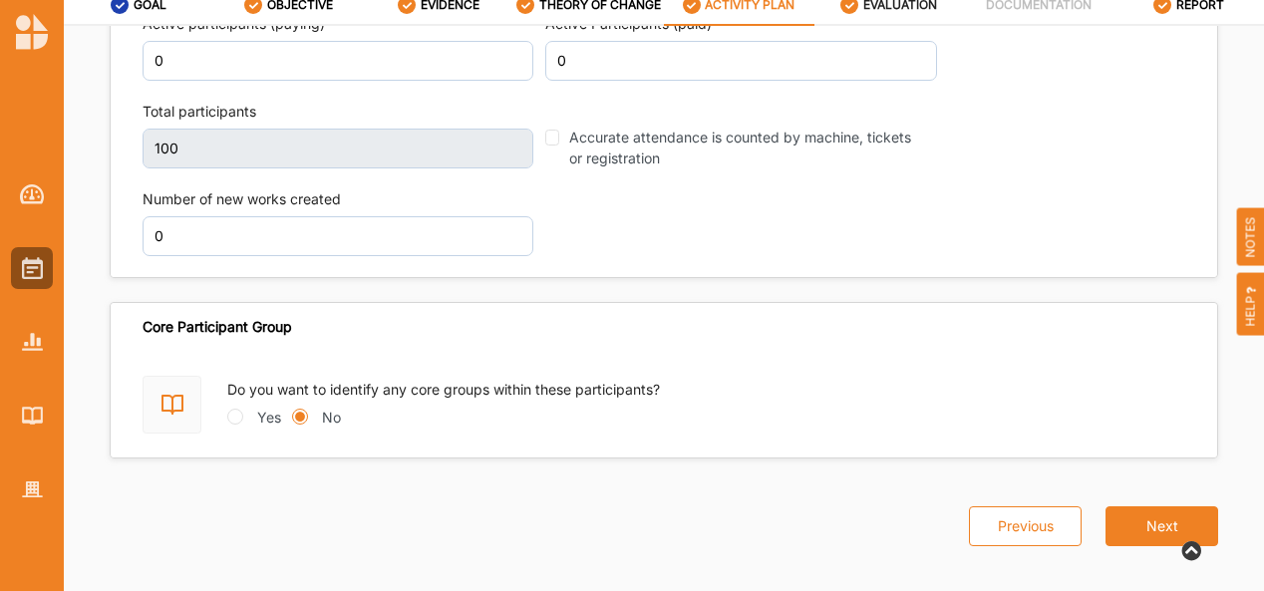
click at [897, 5] on label "EVALUATION" at bounding box center [900, 5] width 74 height 16
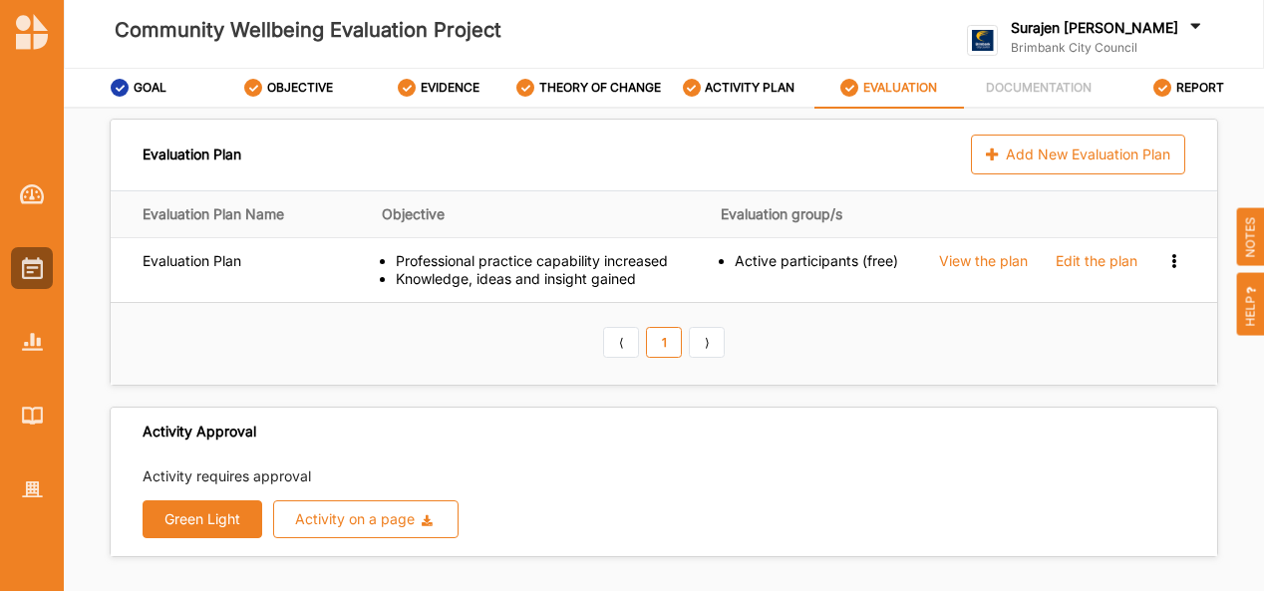
scroll to position [50, 0]
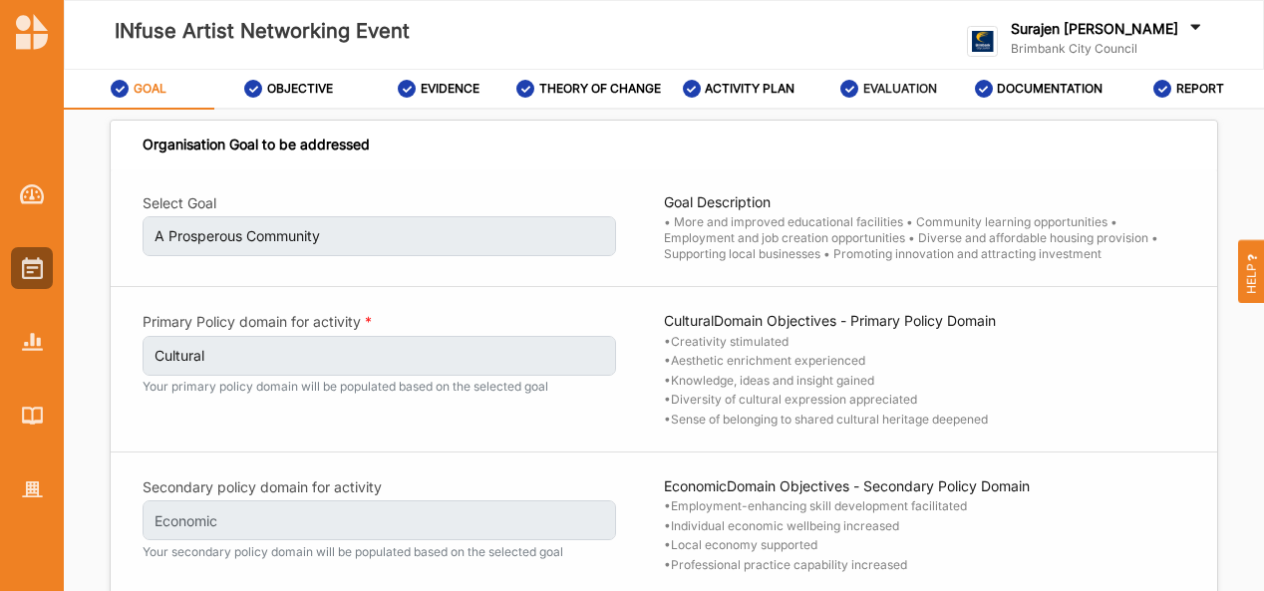
click at [898, 89] on label "EVALUATION" at bounding box center [900, 89] width 74 height 16
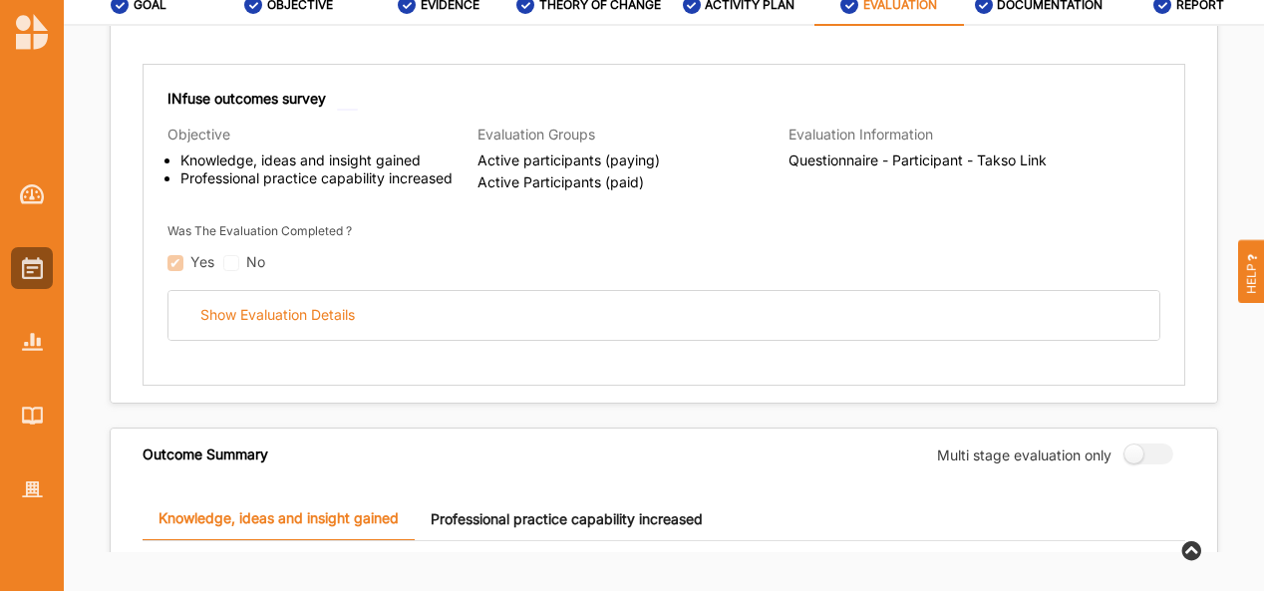
scroll to position [307, 0]
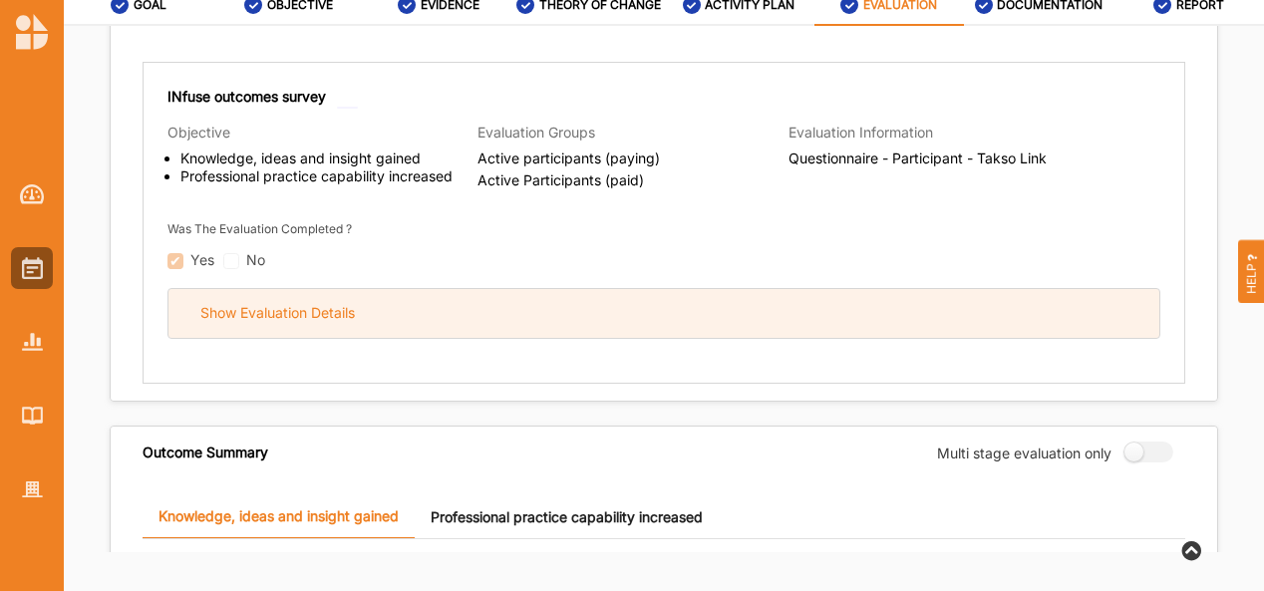
click at [792, 303] on div "Show Evaluation Details" at bounding box center [663, 313] width 990 height 49
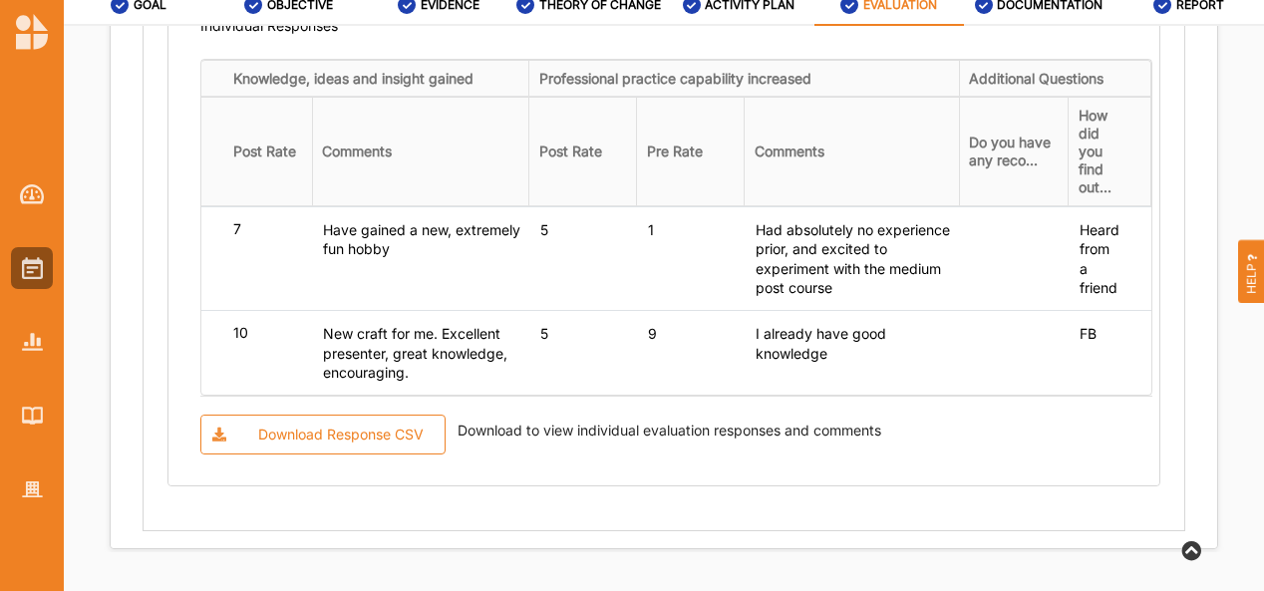
scroll to position [1929, 0]
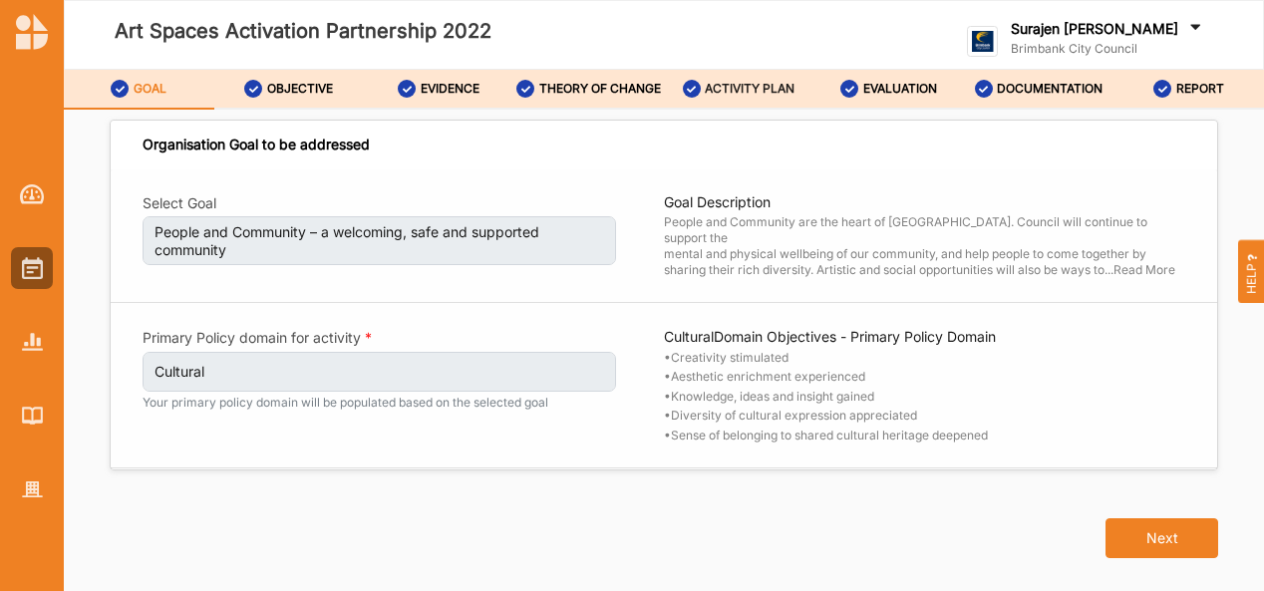
click at [756, 77] on div "ACTIVITY PLAN" at bounding box center [739, 89] width 113 height 36
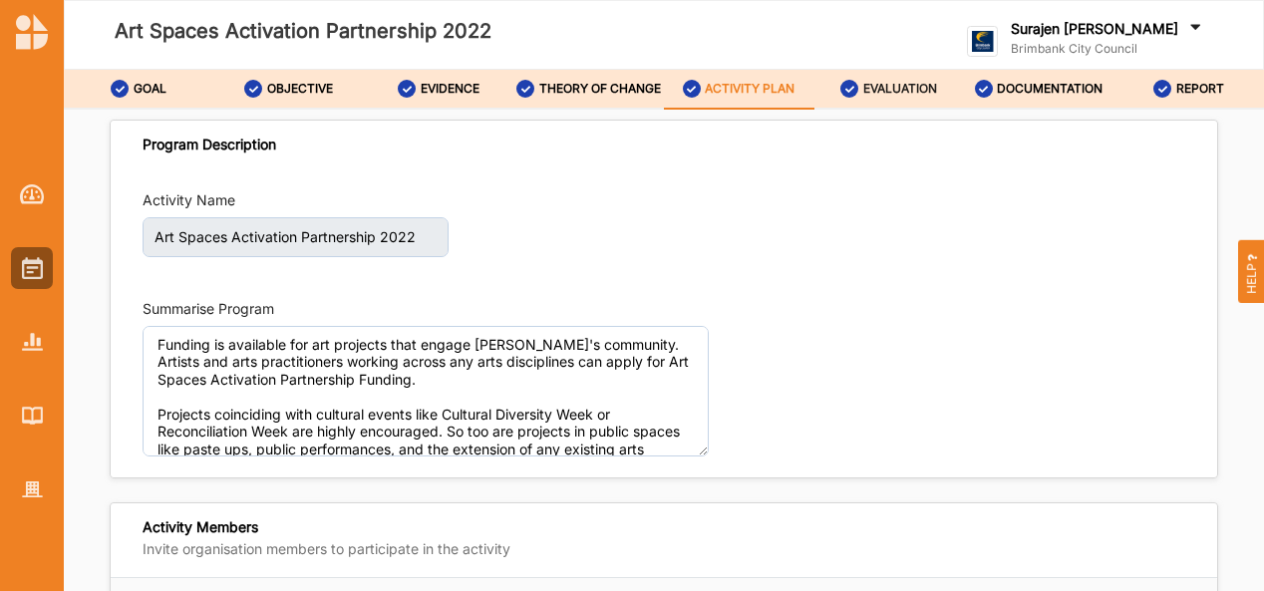
click at [902, 82] on label "EVALUATION" at bounding box center [900, 89] width 74 height 16
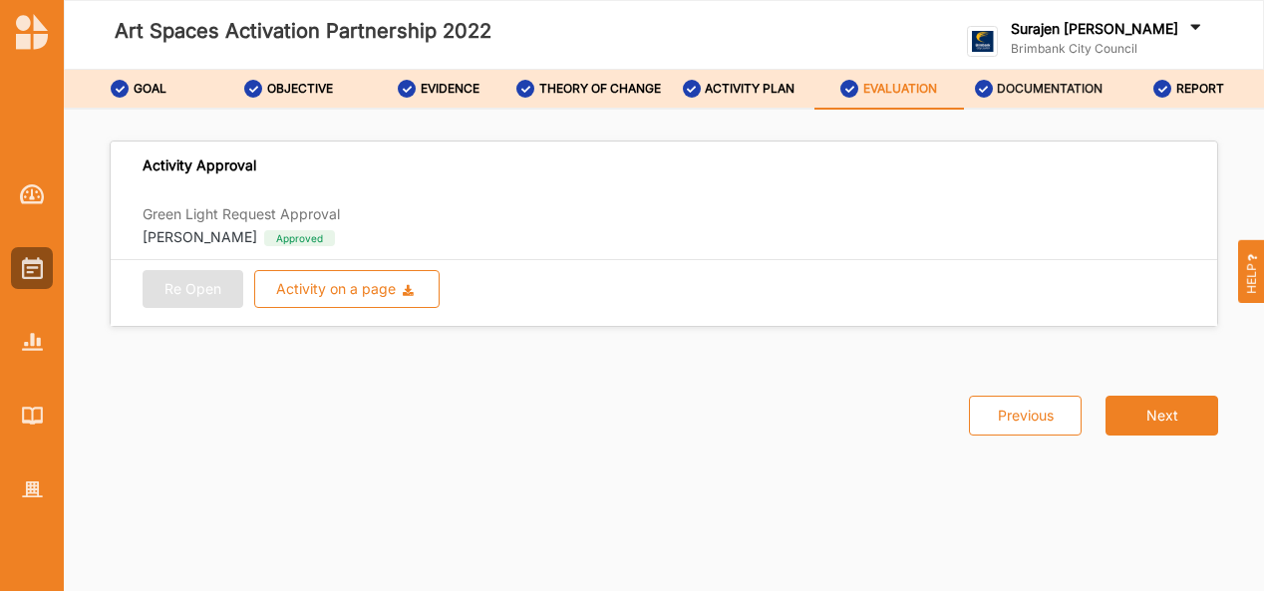
click at [1032, 95] on label "DOCUMENTATION" at bounding box center [1049, 89] width 106 height 16
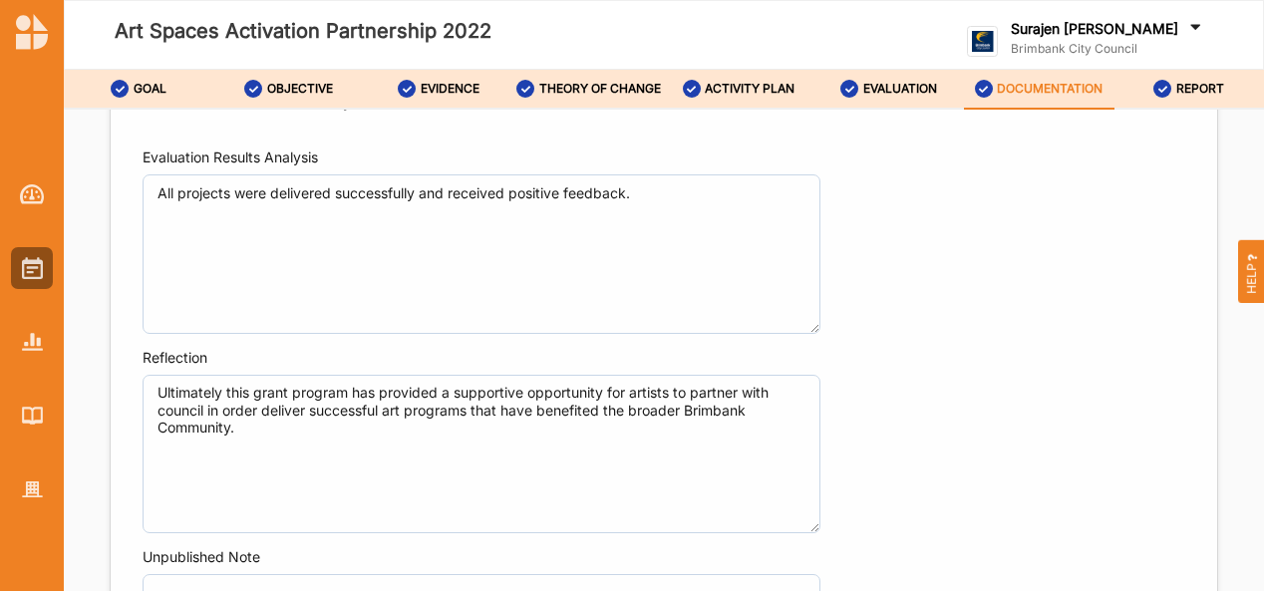
scroll to position [6220, 0]
click at [716, 81] on label "ACTIVITY PLAN" at bounding box center [750, 89] width 90 height 16
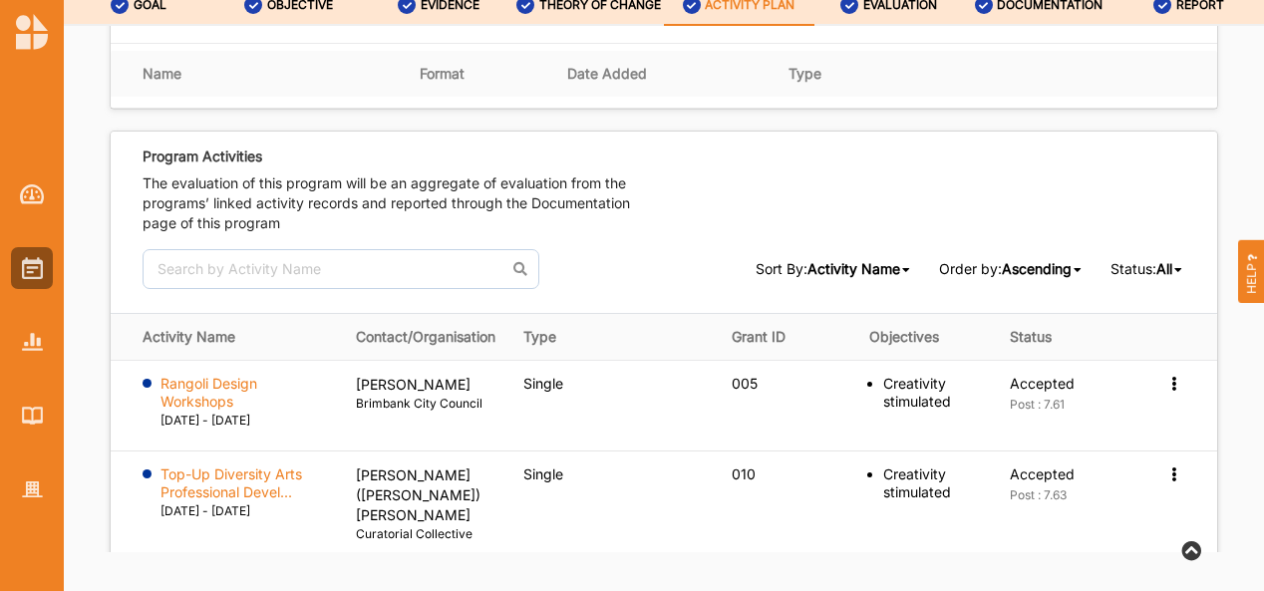
scroll to position [2568, 0]
